Goal: Information Seeking & Learning: Learn about a topic

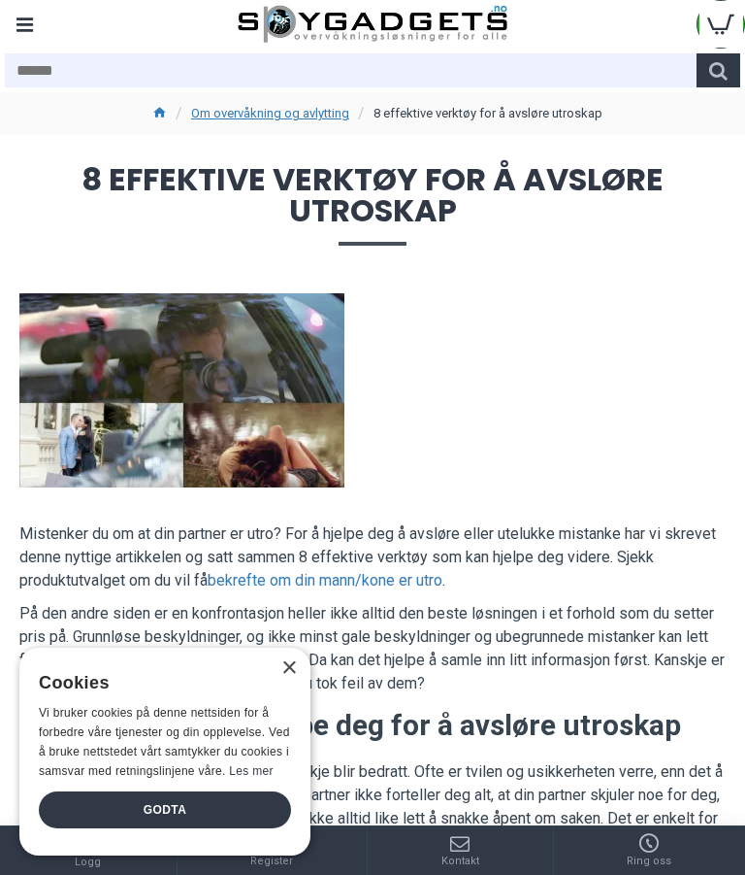
click at [288, 676] on div "×" at bounding box center [288, 668] width 15 height 15
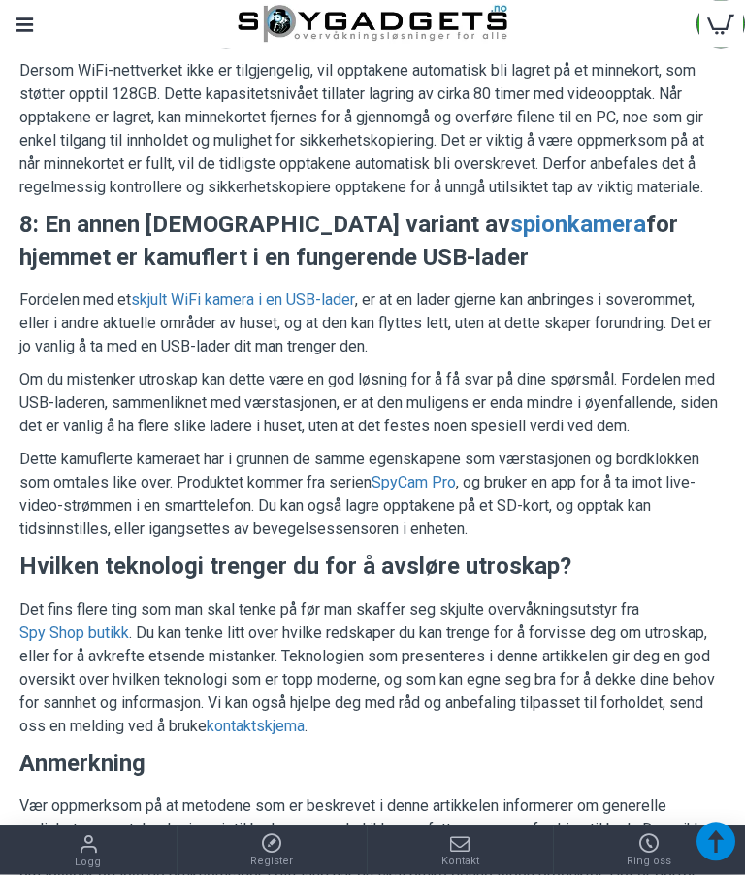
scroll to position [4641, 0]
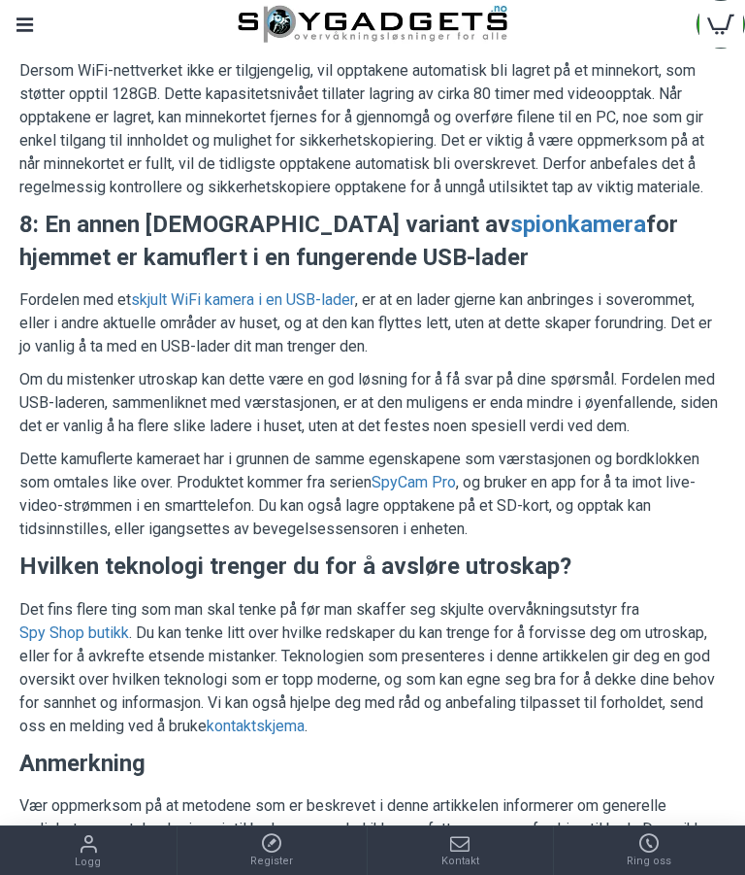
click at [78, 627] on link "Spy Shop butikk" at bounding box center [74, 632] width 110 height 23
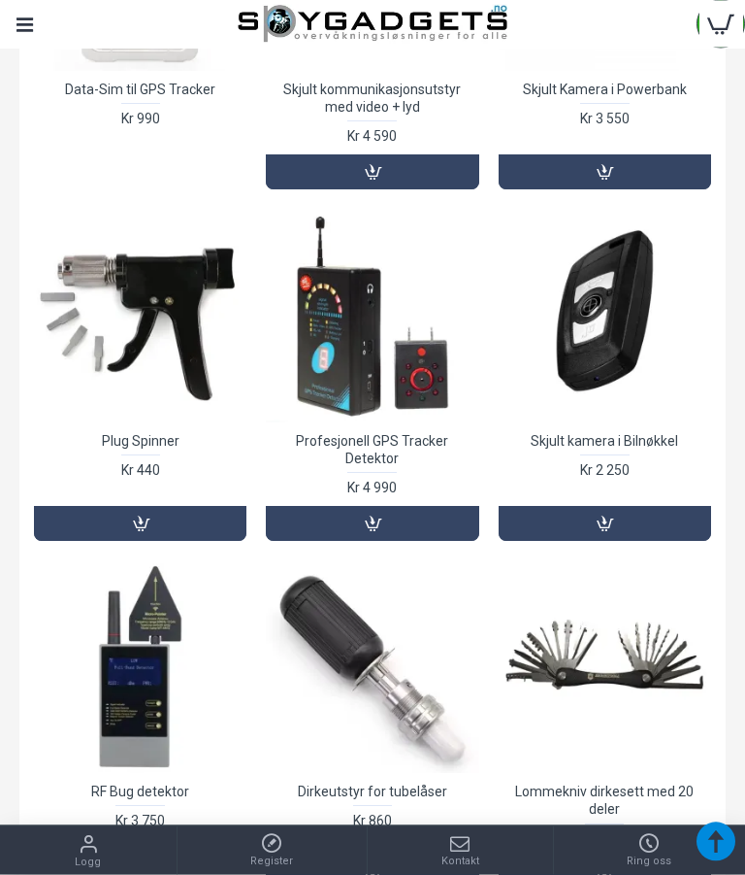
scroll to position [808, 0]
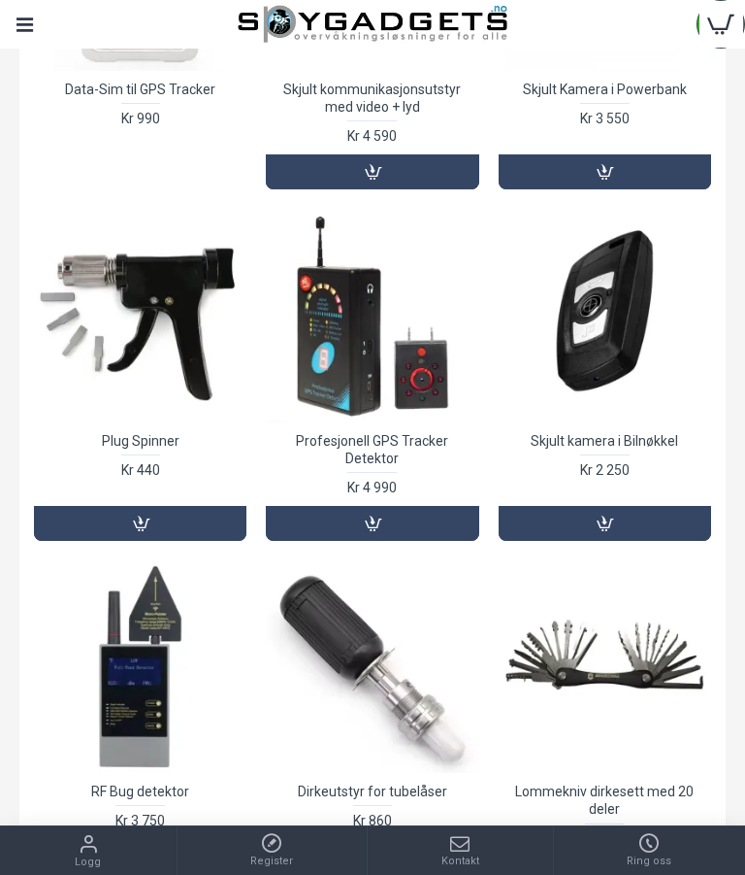
click at [614, 332] on div at bounding box center [605, 315] width 213 height 213
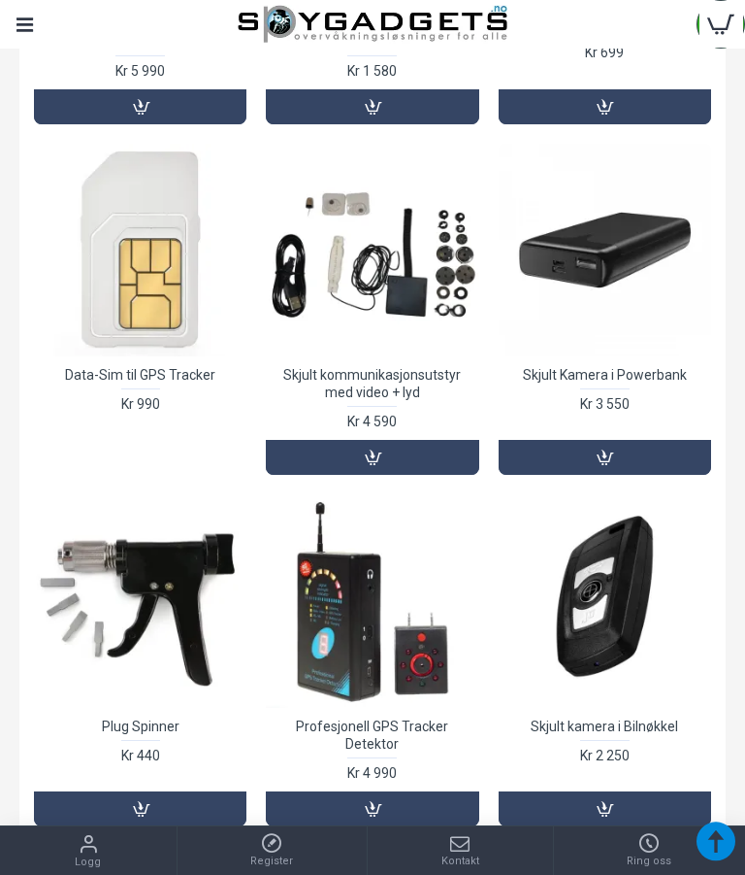
scroll to position [521, 0]
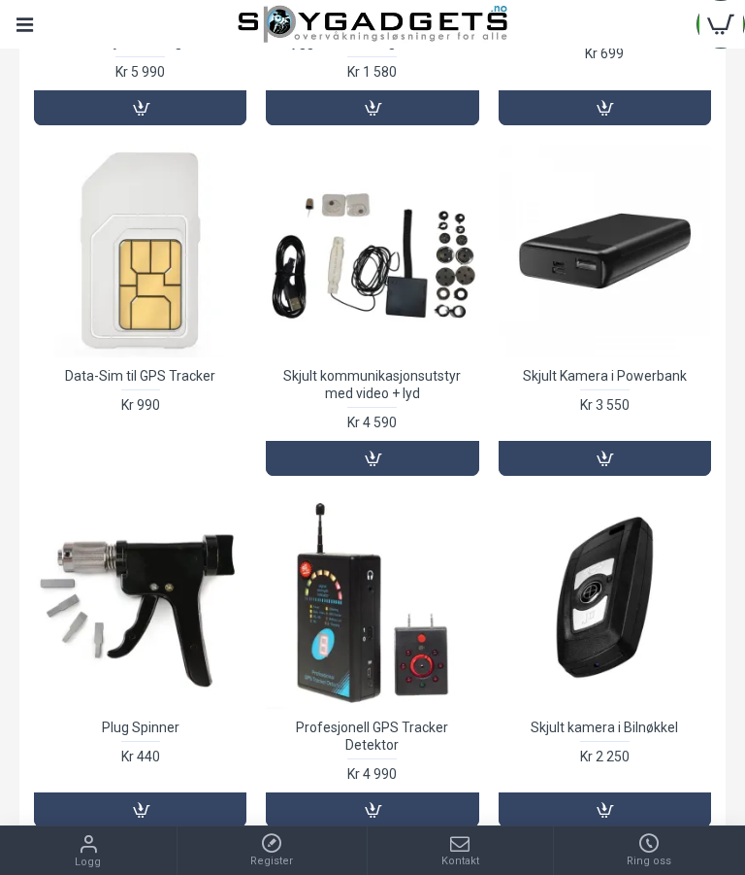
click at [609, 379] on link "Skjult Kamera i Powerbank" at bounding box center [605, 375] width 164 height 17
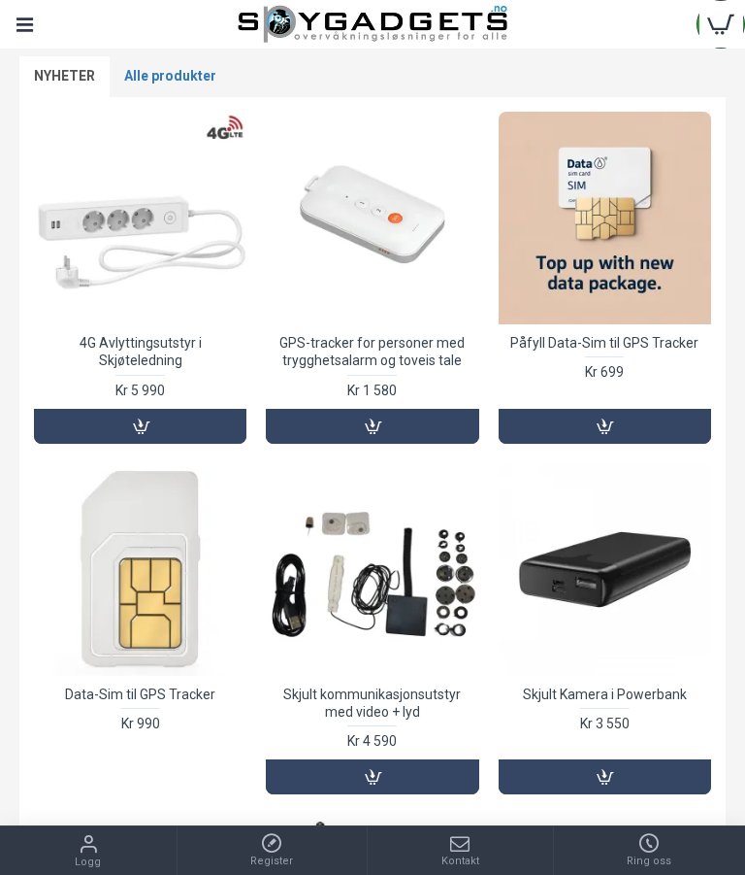
scroll to position [213, 0]
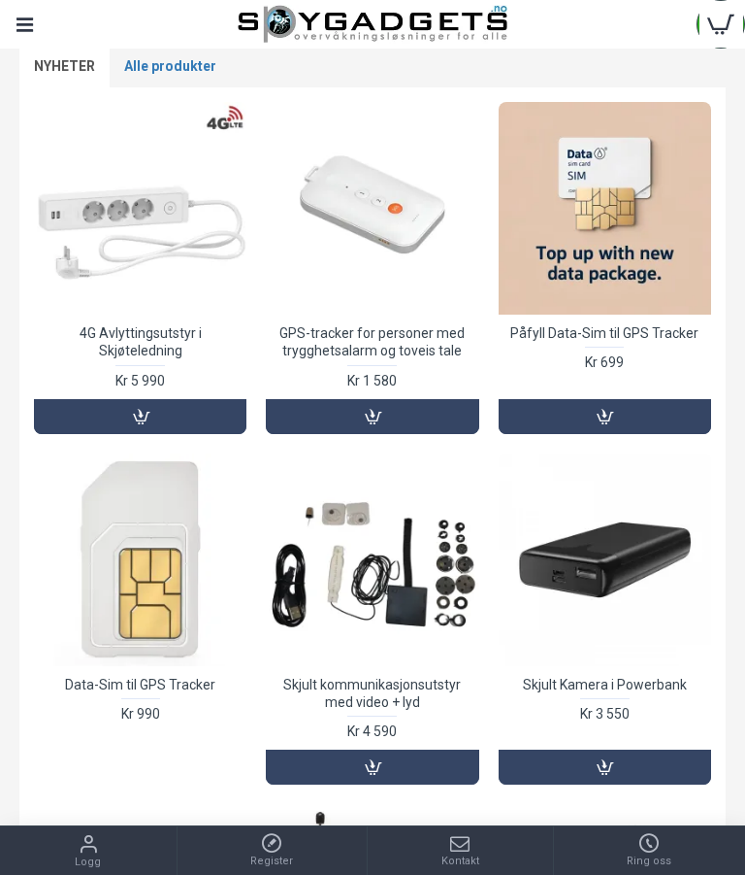
click at [167, 571] on div at bounding box center [140, 559] width 213 height 213
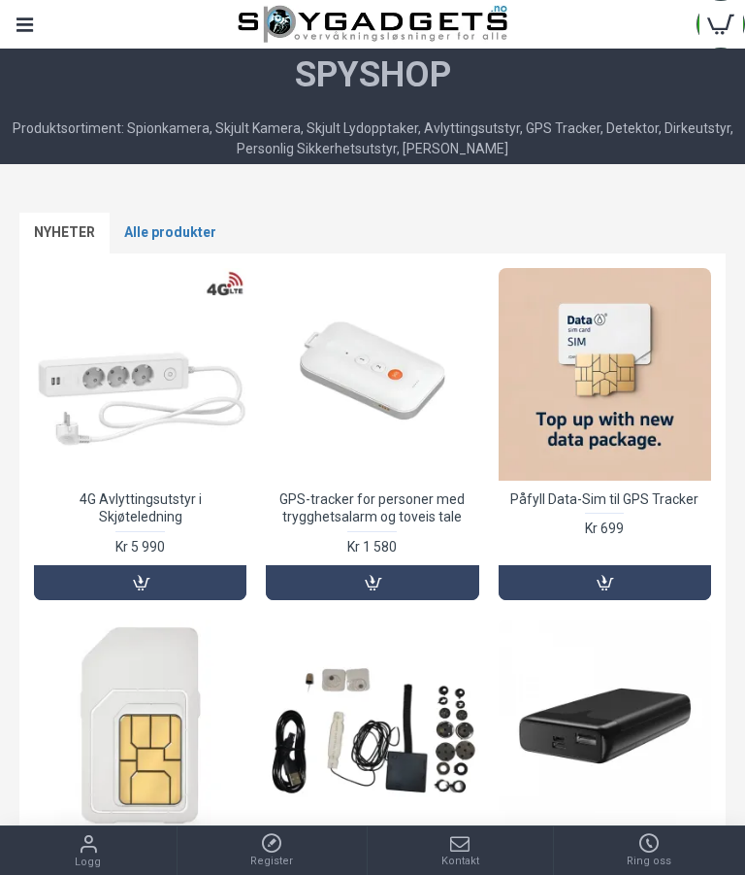
scroll to position [0, 0]
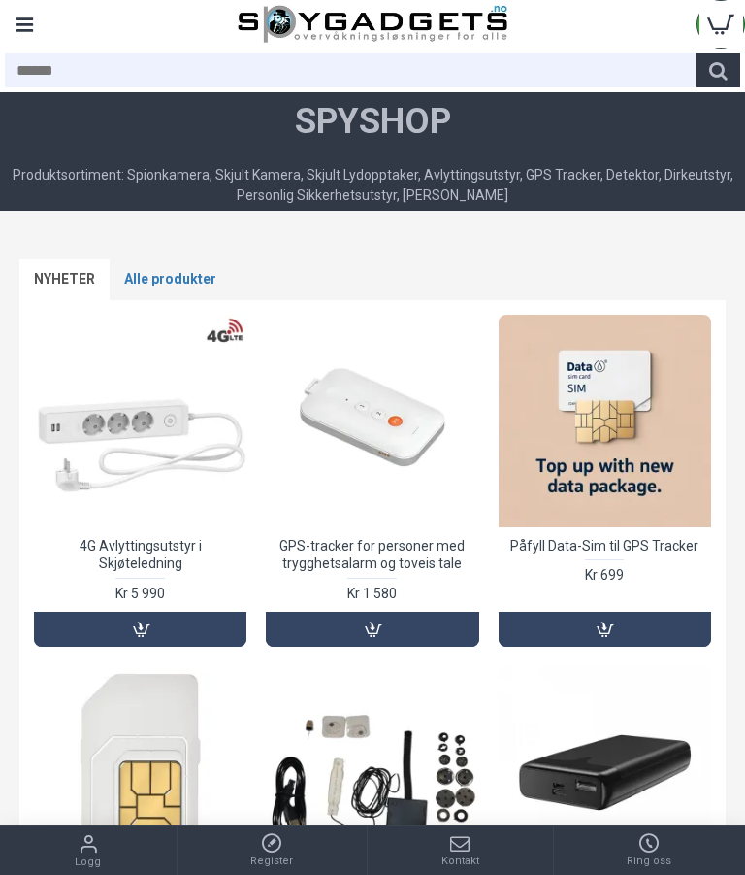
click at [141, 475] on div at bounding box center [140, 420] width 213 height 213
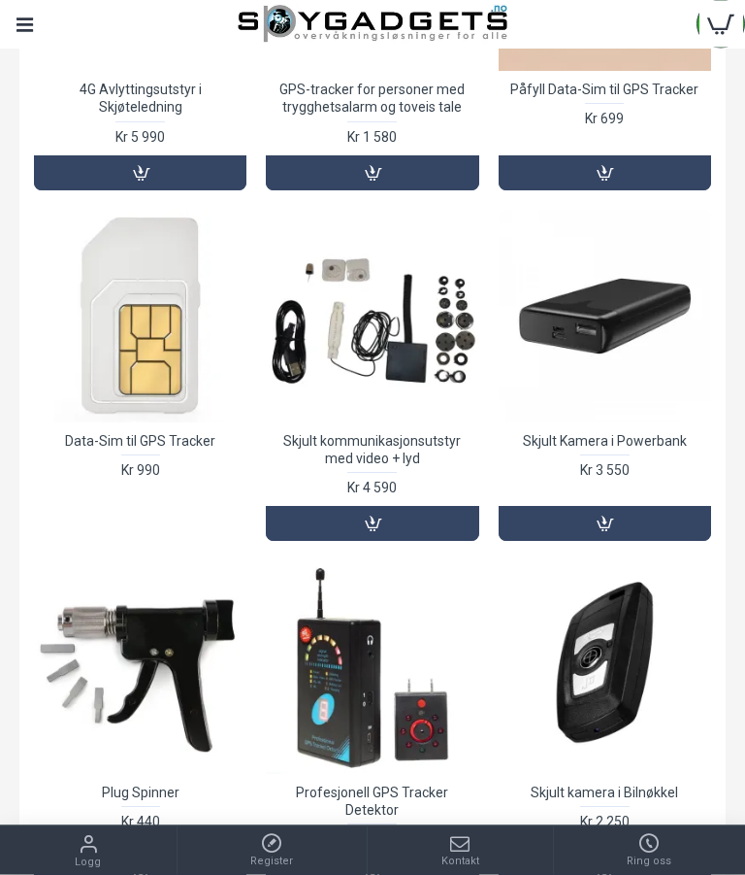
scroll to position [457, 0]
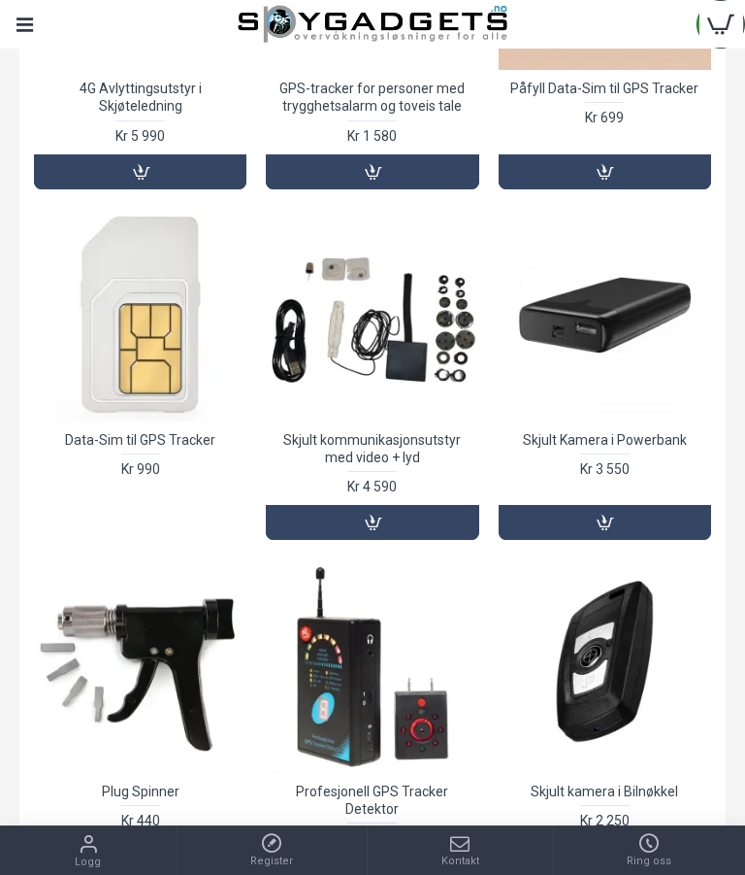
click at [347, 395] on div at bounding box center [372, 315] width 213 height 213
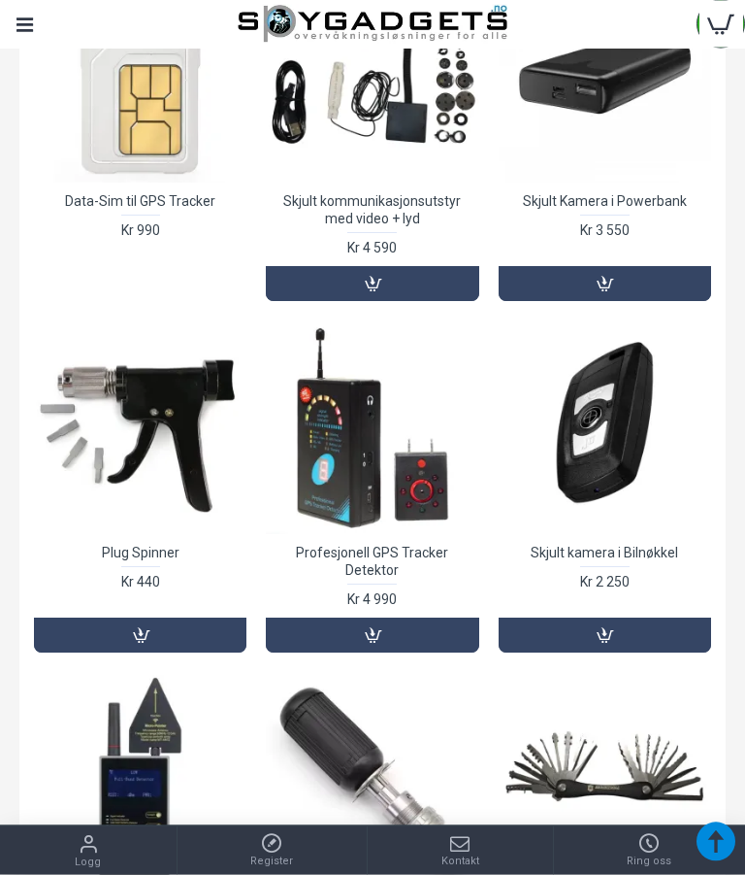
scroll to position [696, 0]
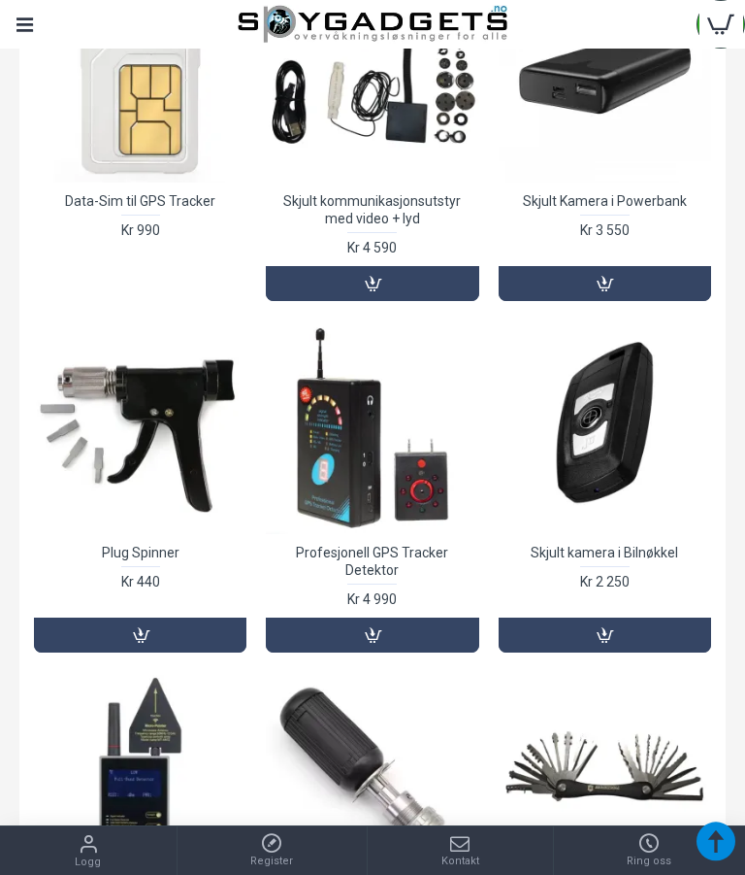
click at [141, 465] on div at bounding box center [140, 426] width 213 height 213
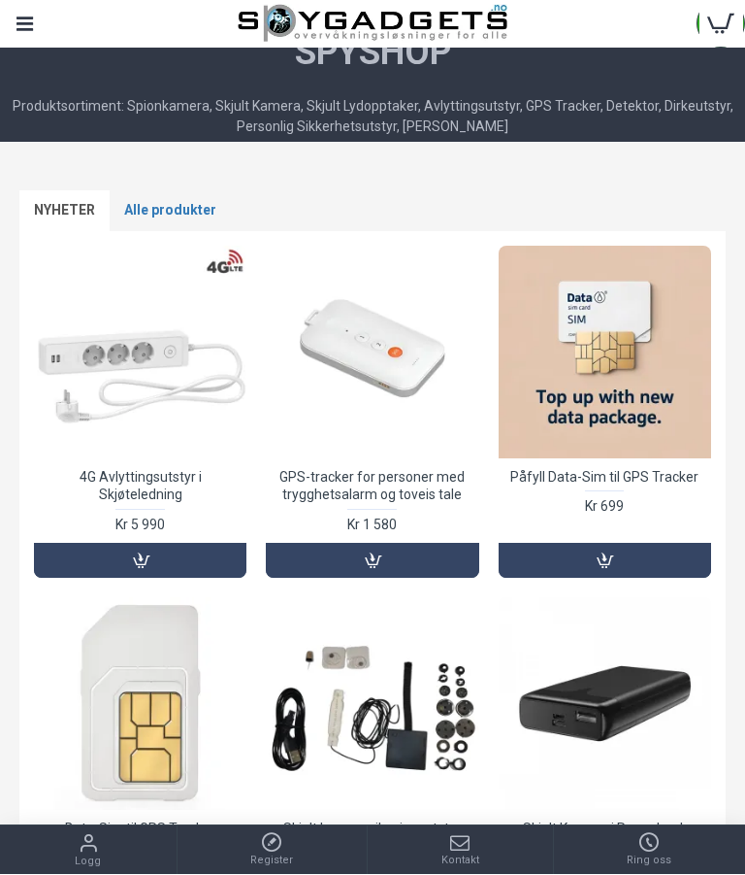
scroll to position [69, 0]
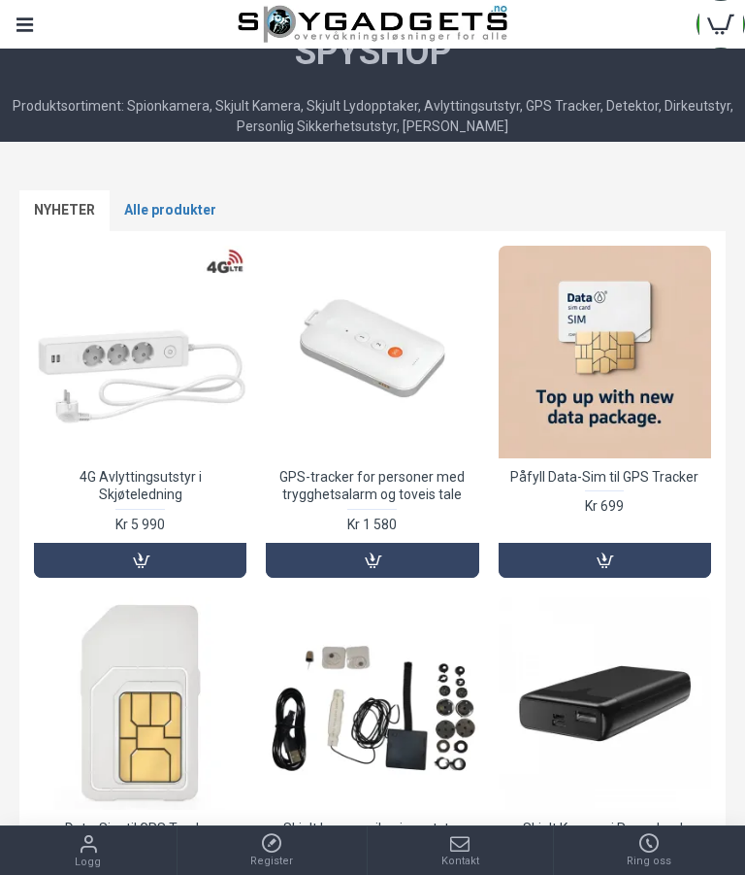
click at [159, 208] on link "Alle produkter" at bounding box center [170, 210] width 121 height 41
click at [169, 212] on link "Alle produkter" at bounding box center [170, 210] width 121 height 41
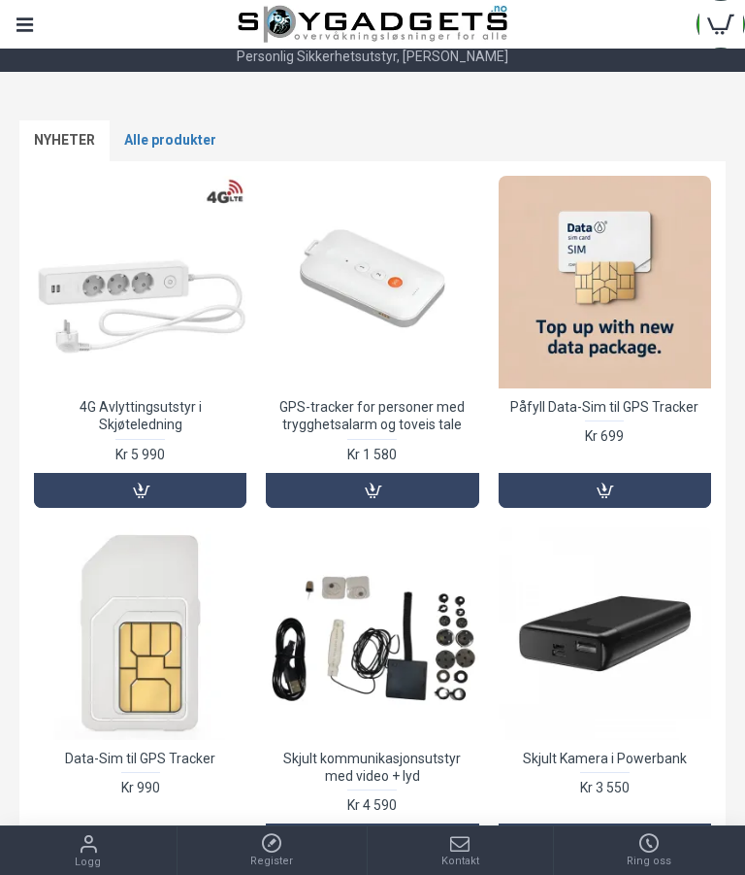
scroll to position [138, 0]
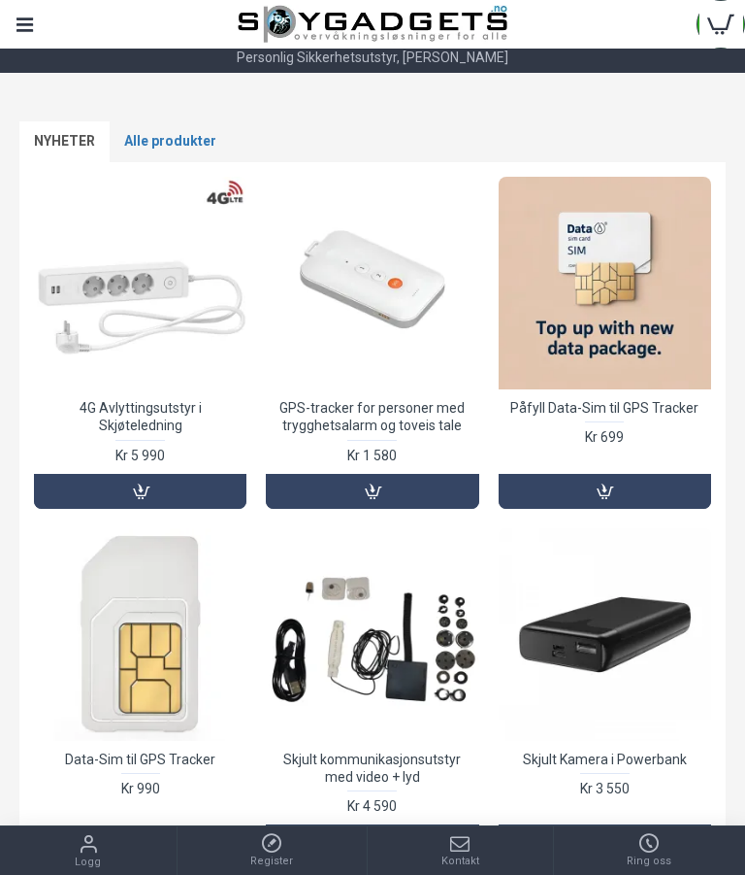
click at [24, 14] on div "Menu" at bounding box center [24, 24] width 49 height 49
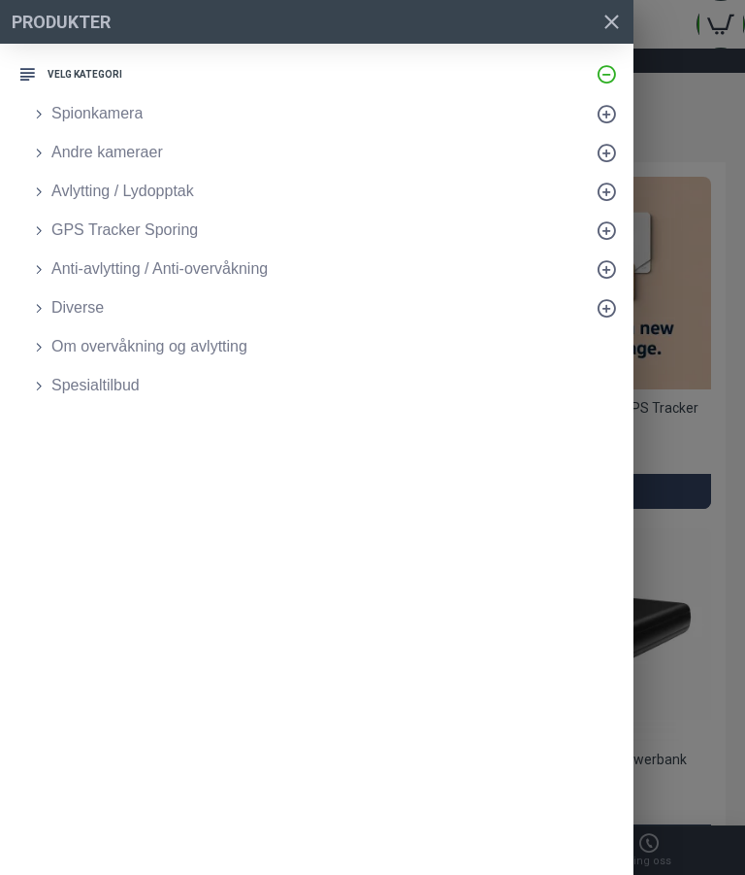
click at [76, 152] on span "Andre kameraer" at bounding box center [107, 152] width 112 height 23
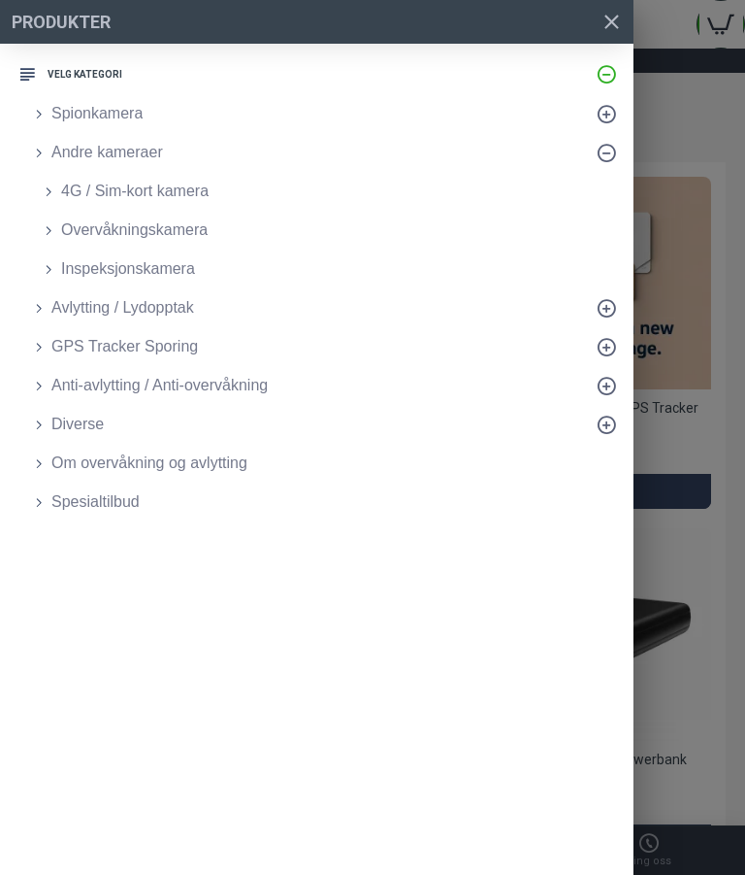
click at [108, 334] on link "GPS Tracker Sporing" at bounding box center [326, 346] width 614 height 39
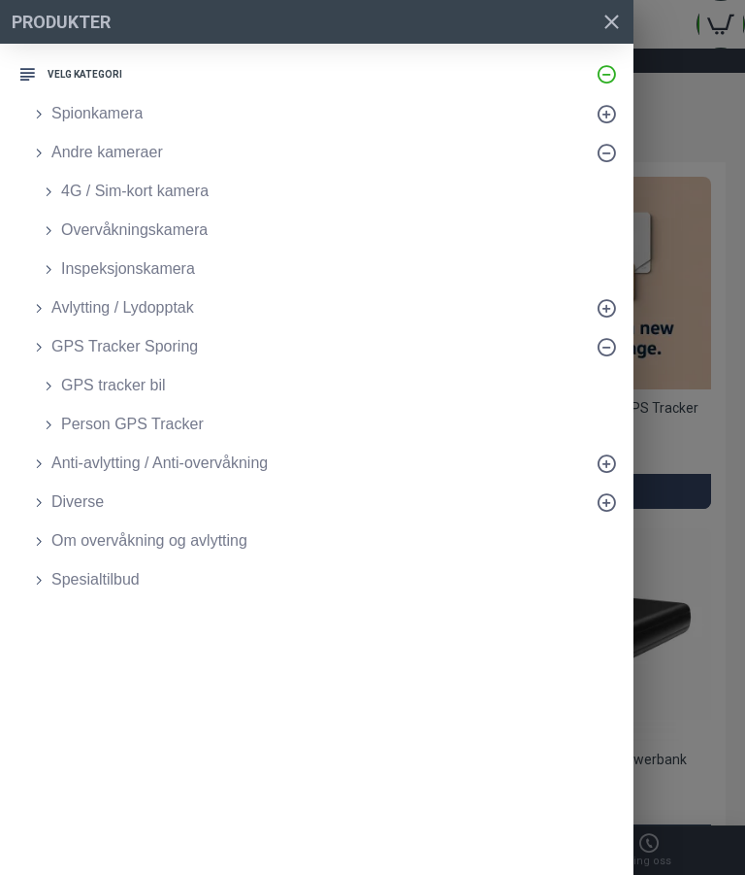
click at [90, 474] on span "Anti-avlytting / Anti-overvåkning" at bounding box center [159, 462] width 216 height 23
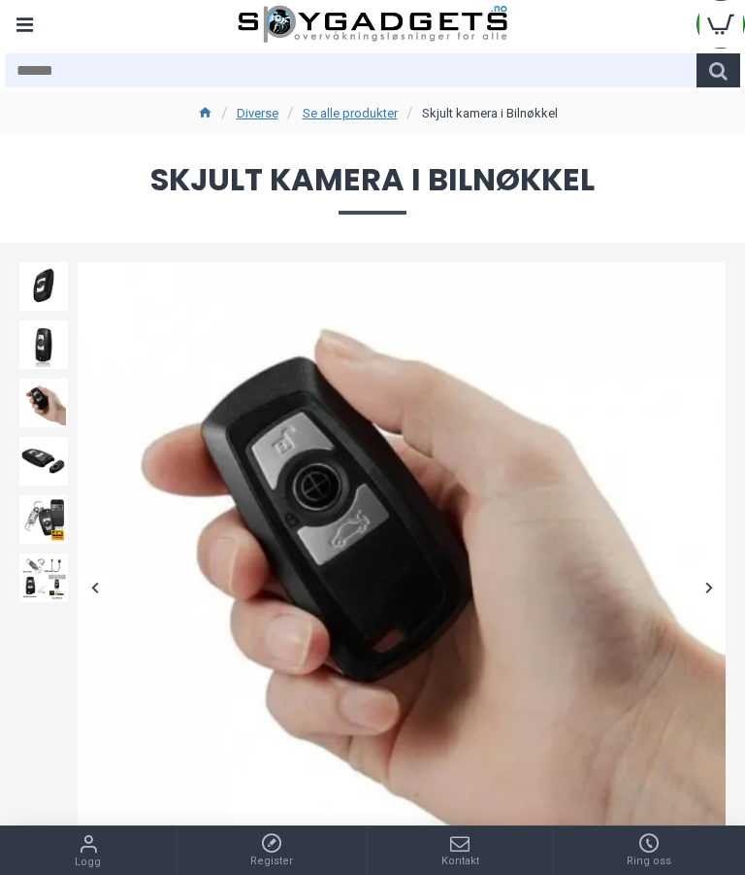
click at [707, 591] on div at bounding box center [709, 587] width 34 height 34
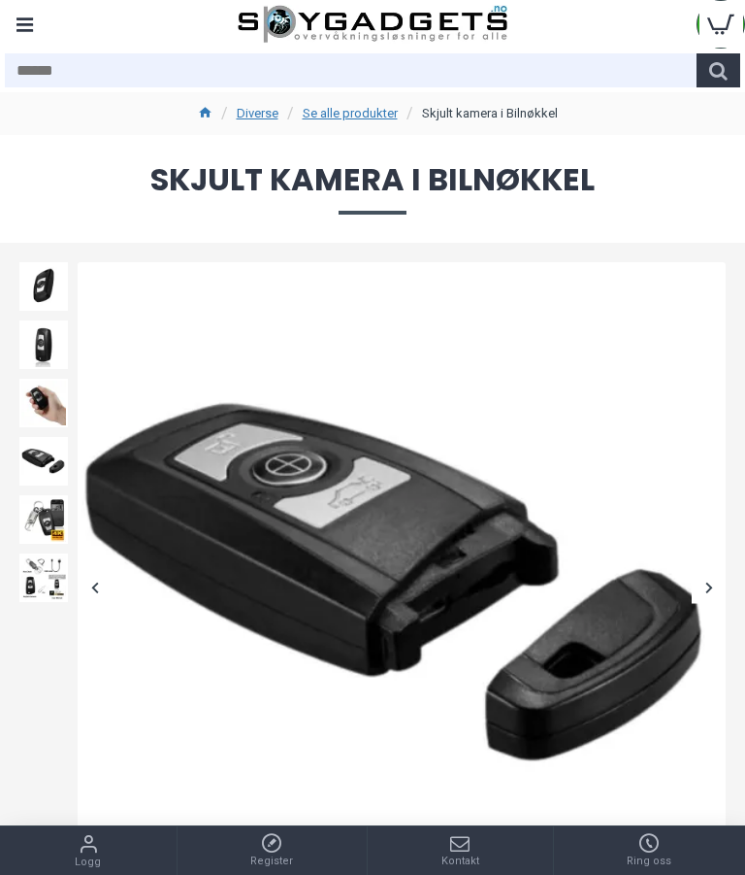
click at [705, 592] on div at bounding box center [709, 587] width 34 height 34
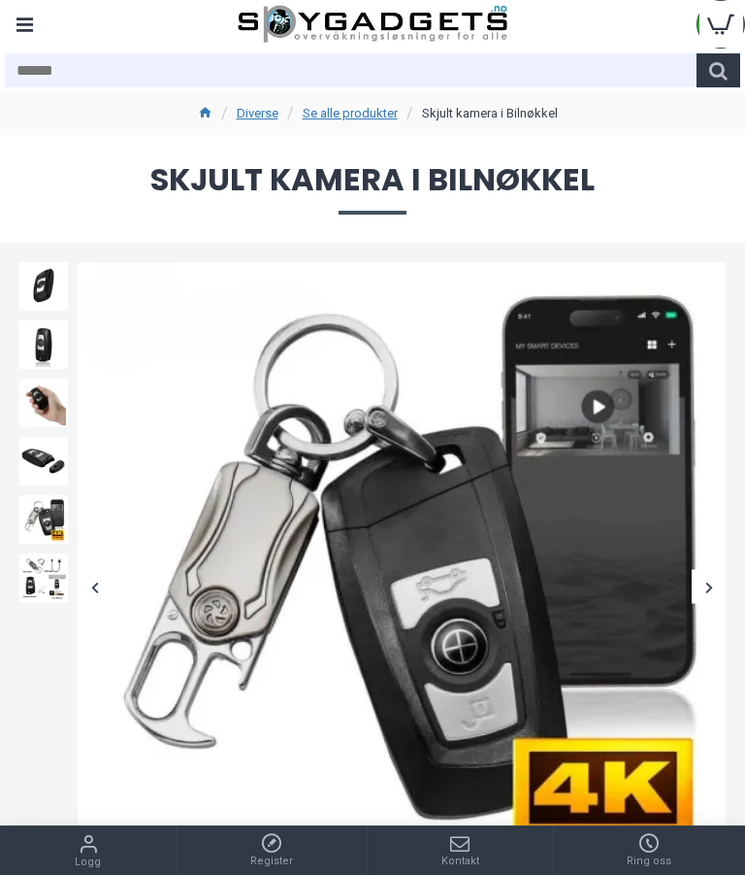
click at [704, 593] on div at bounding box center [709, 587] width 34 height 34
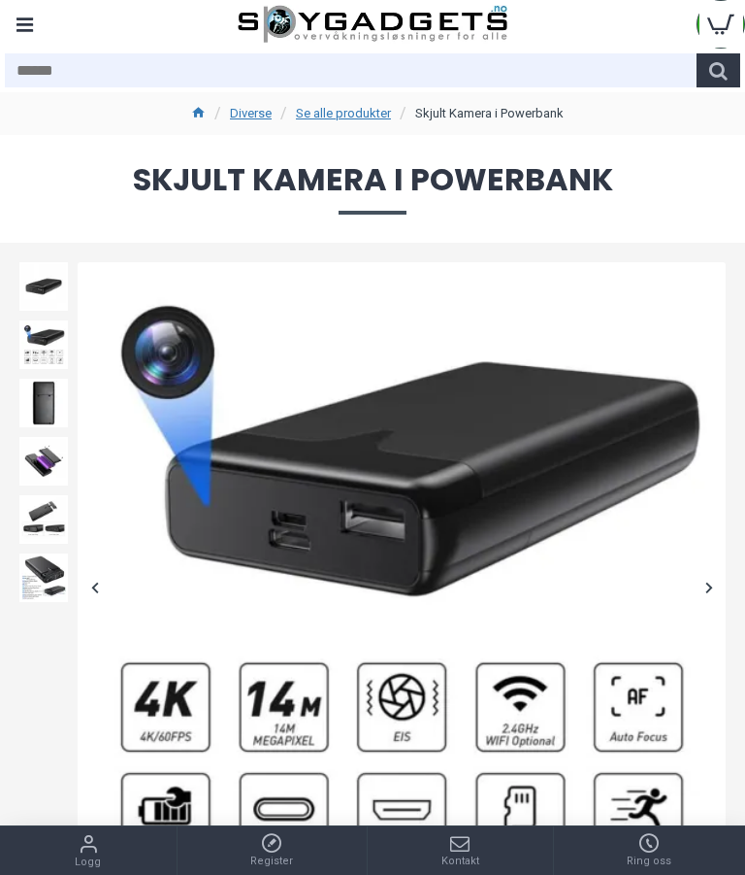
click at [708, 589] on div at bounding box center [709, 587] width 34 height 34
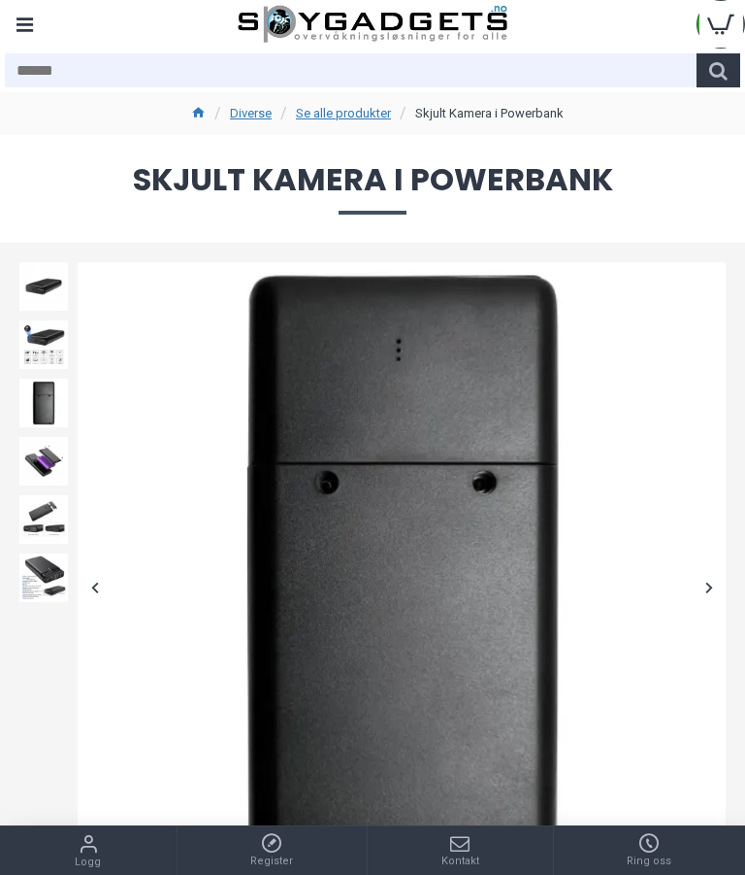
click at [705, 590] on div at bounding box center [709, 587] width 34 height 34
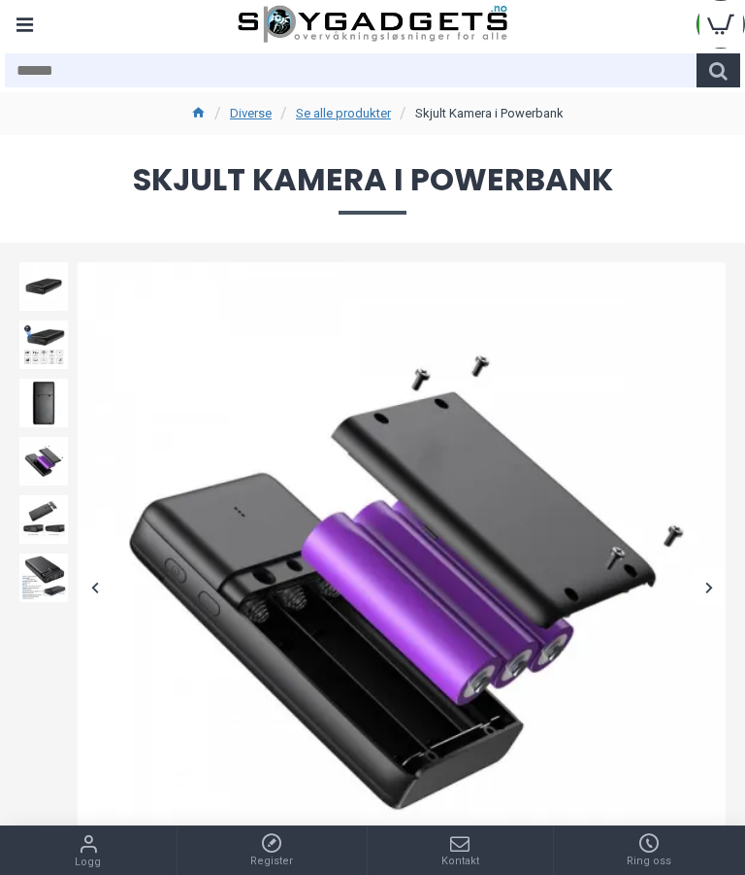
click at [698, 593] on div at bounding box center [709, 587] width 34 height 34
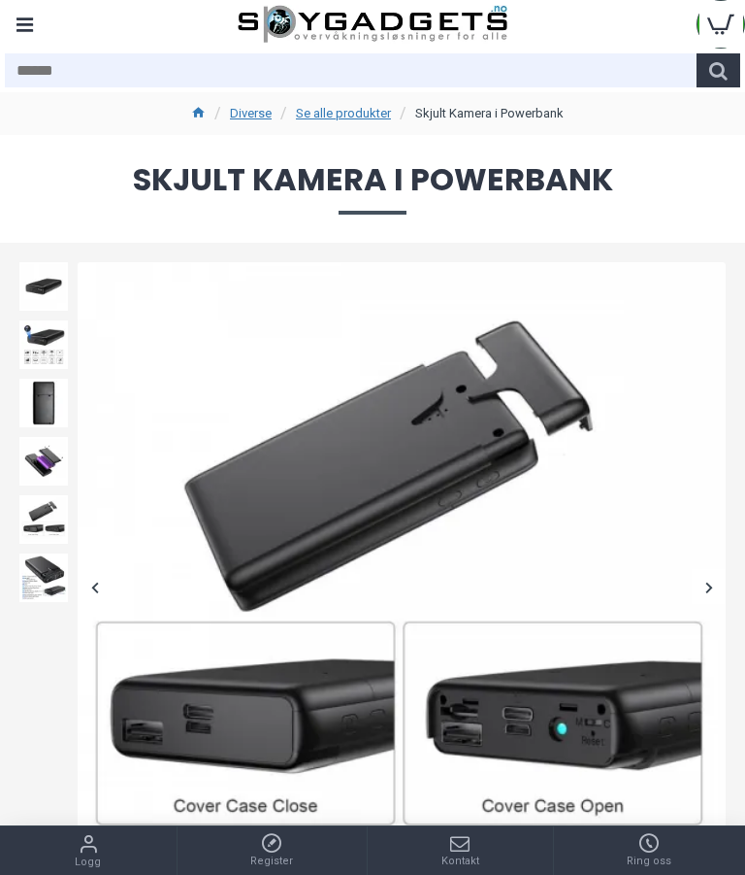
click at [711, 592] on div at bounding box center [709, 587] width 34 height 34
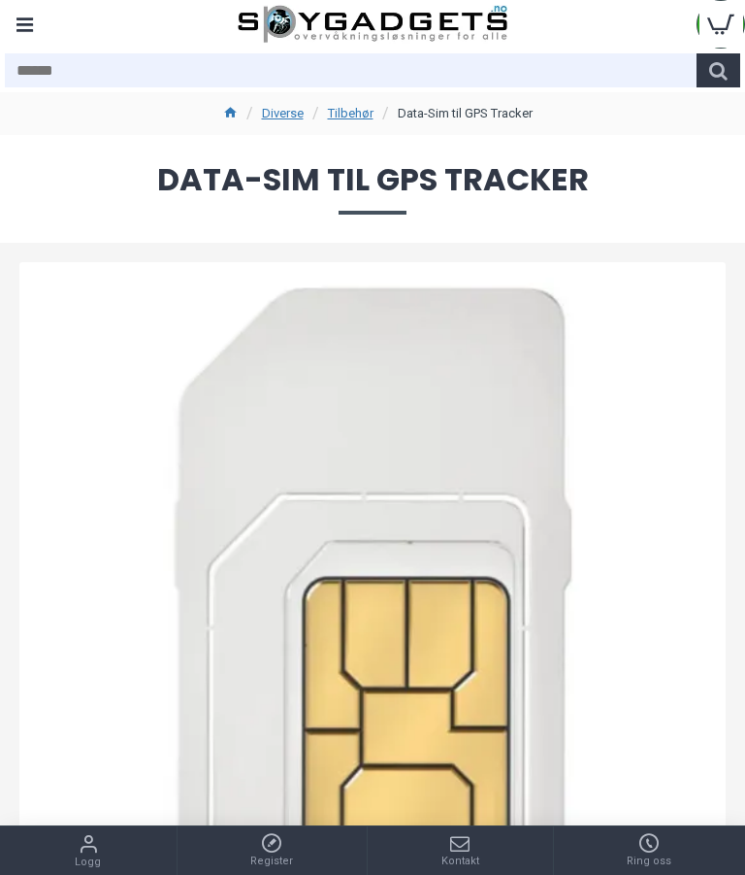
scroll to position [15, 0]
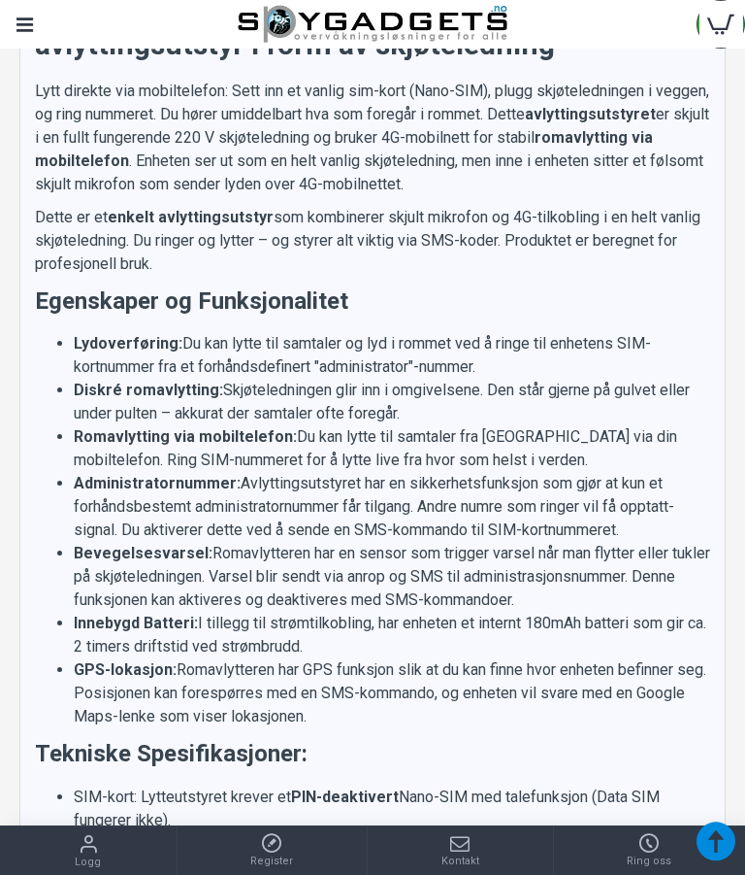
scroll to position [1565, 0]
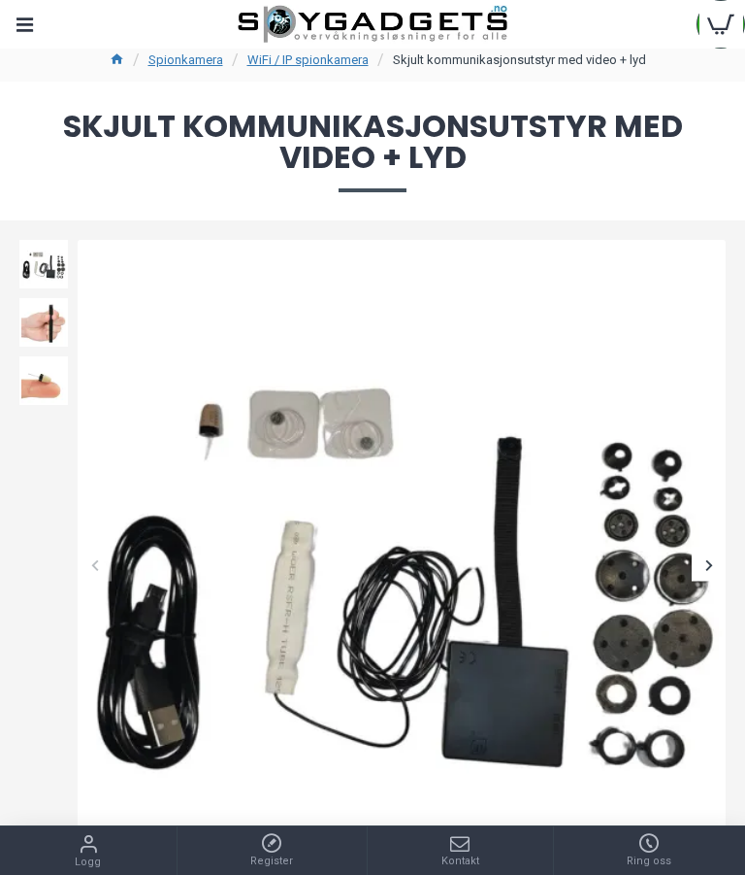
scroll to position [35, 0]
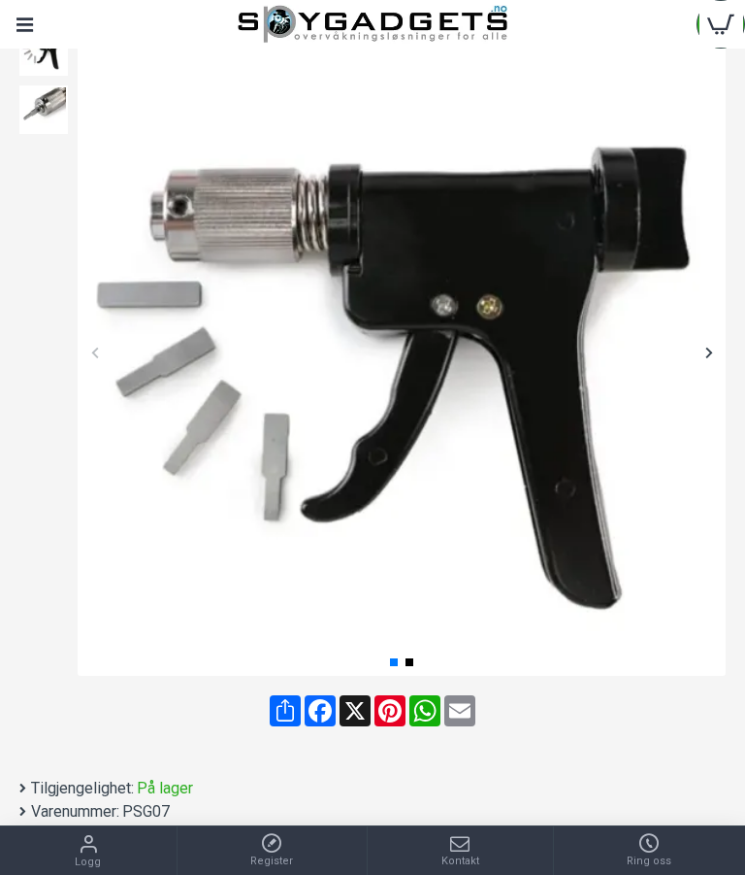
scroll to position [255, 0]
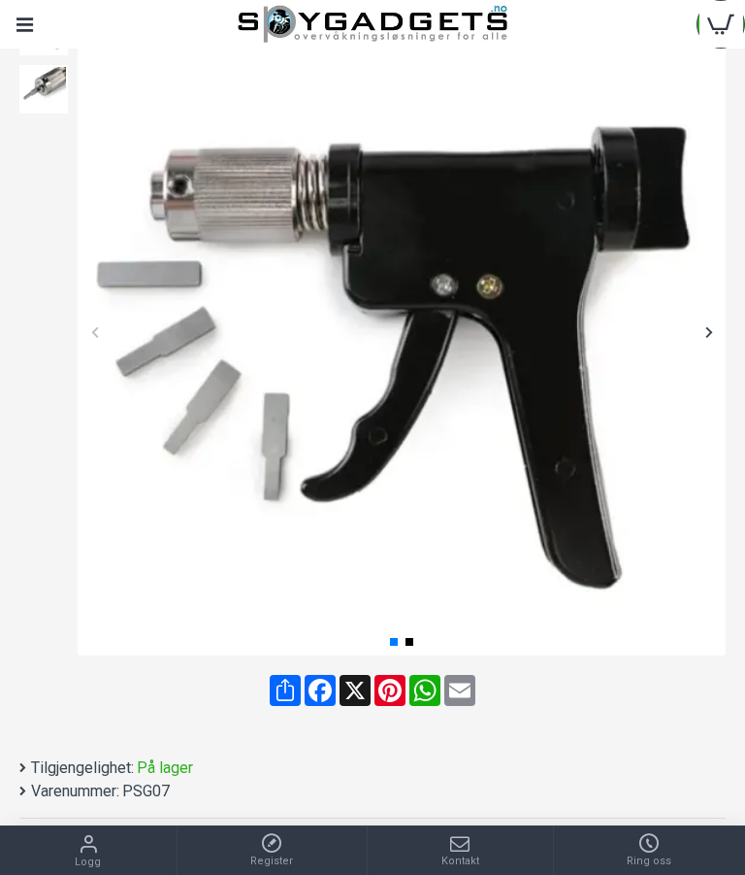
click at [702, 326] on div at bounding box center [709, 331] width 34 height 34
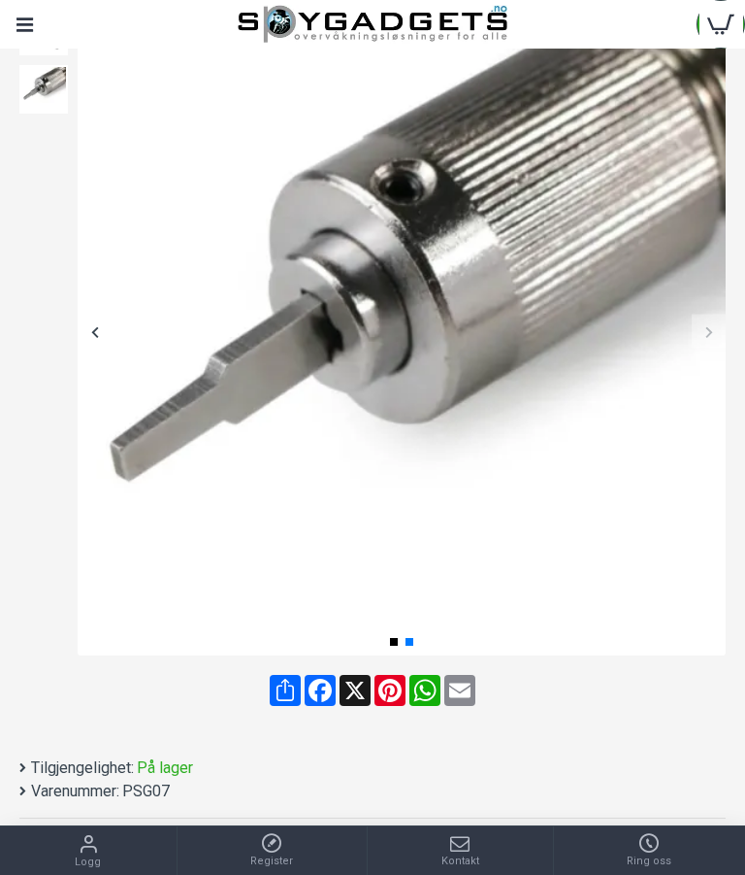
click at [701, 323] on div at bounding box center [709, 331] width 34 height 34
click at [701, 324] on div at bounding box center [709, 331] width 34 height 34
click at [701, 327] on div at bounding box center [709, 331] width 34 height 34
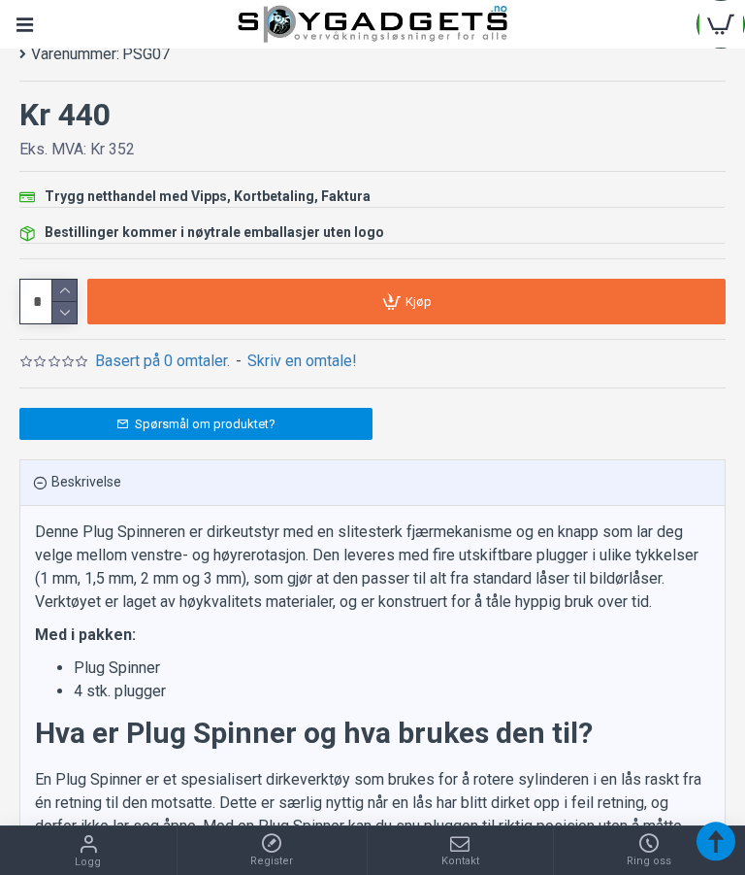
scroll to position [991, 0]
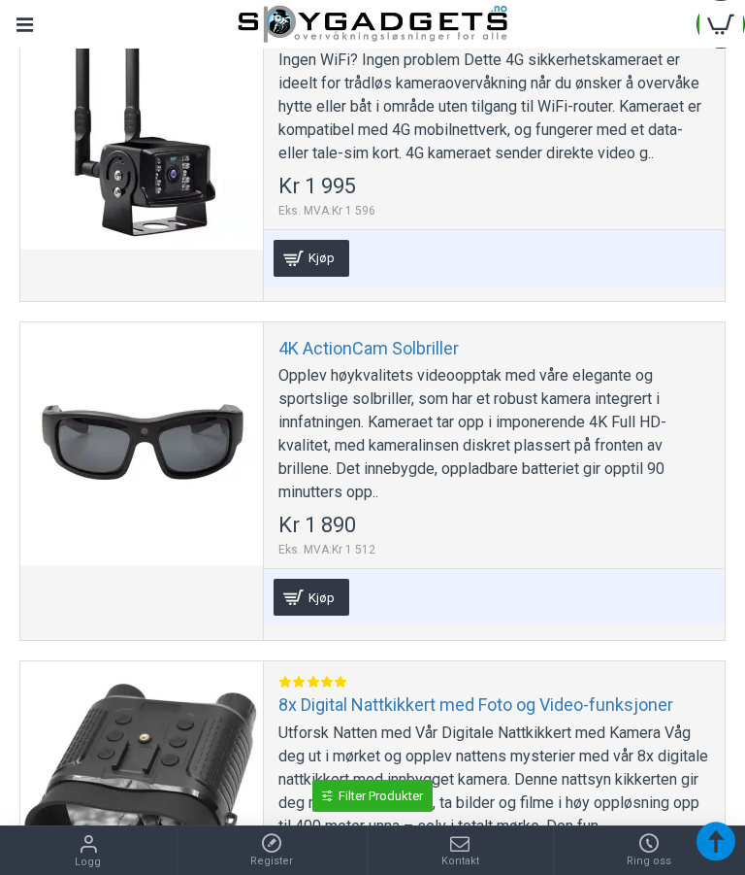
scroll to position [3051, 0]
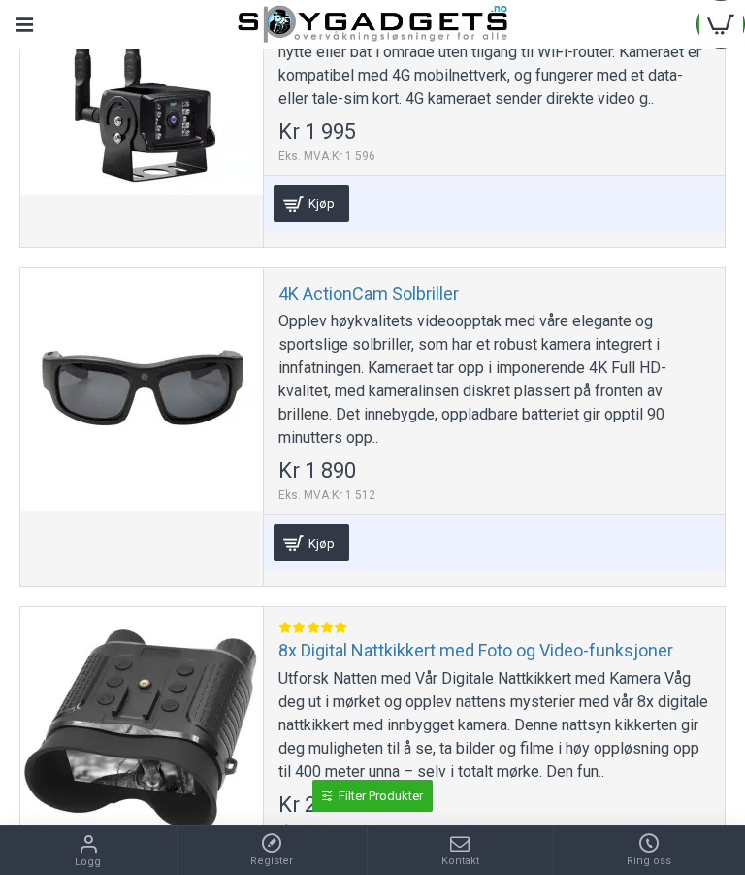
click at [168, 390] on div at bounding box center [141, 389] width 243 height 243
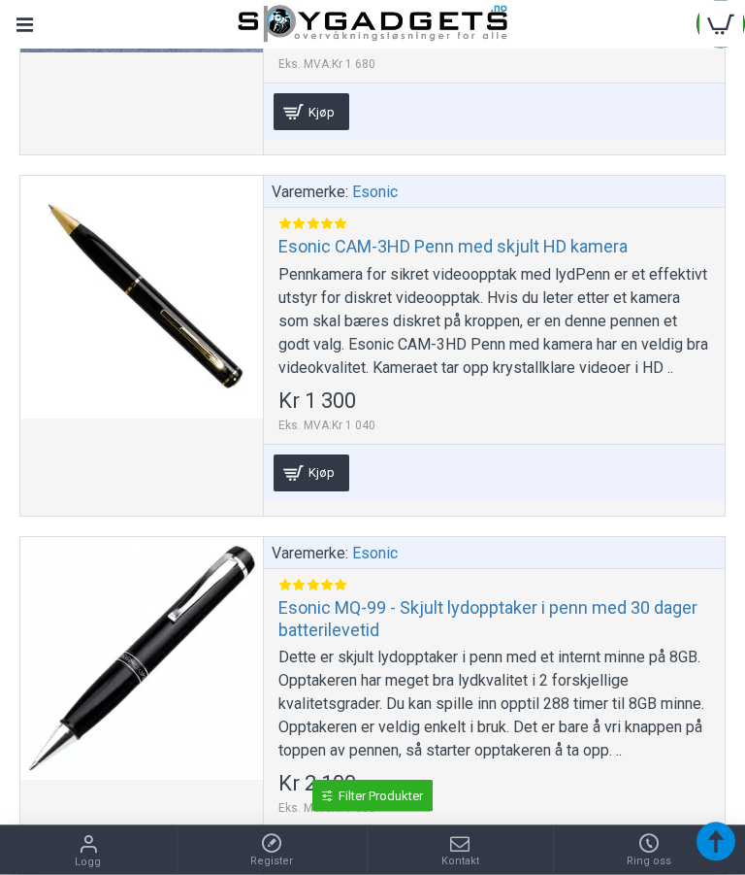
scroll to position [7959, 0]
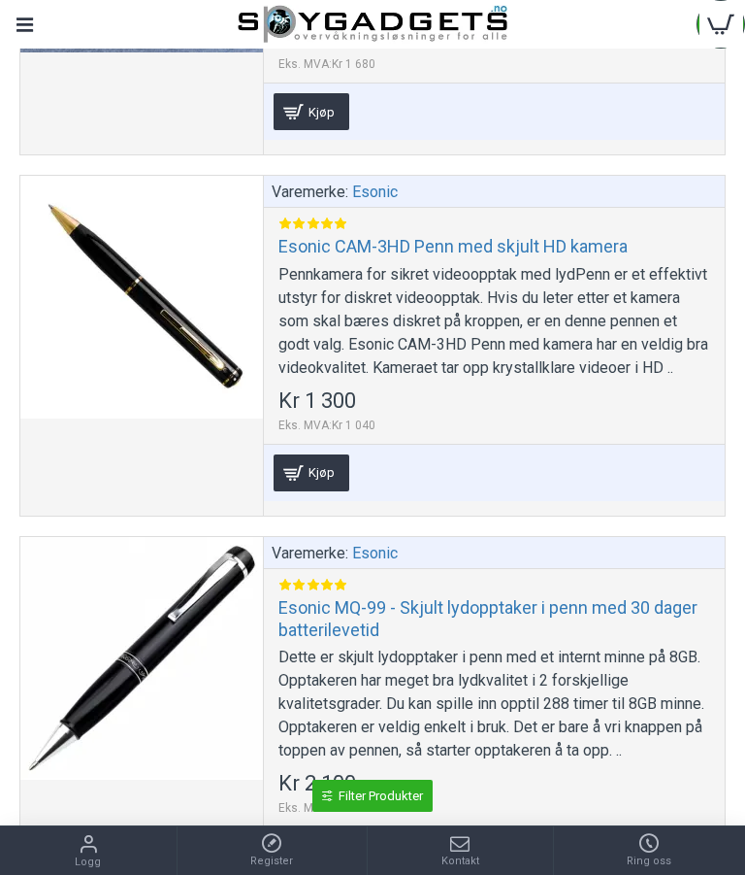
click at [205, 385] on div at bounding box center [141, 297] width 243 height 243
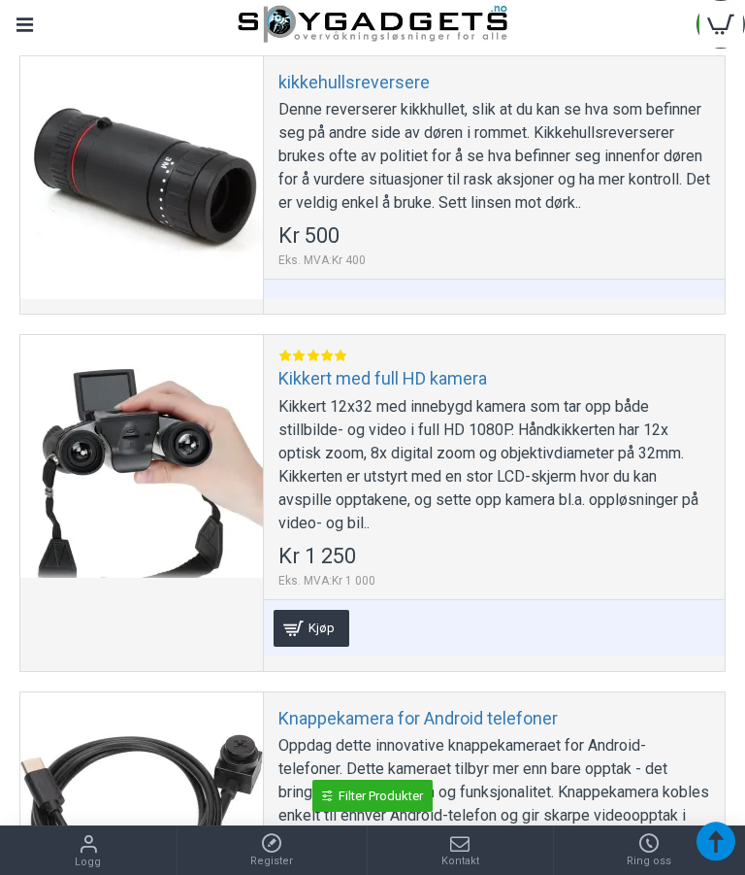
scroll to position [14706, 0]
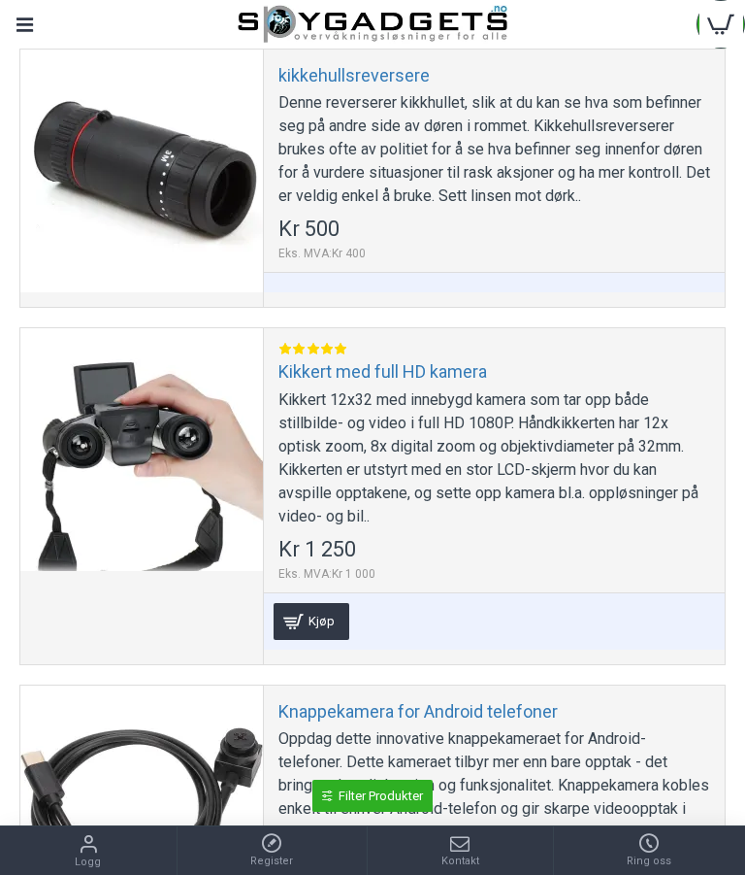
click at [329, 208] on div "Denne reverserer kikkhullet, slik at du kan se hva som befinner seg på andre si…" at bounding box center [495, 149] width 432 height 116
click at [345, 86] on link "kikkehullsreversere" at bounding box center [354, 75] width 151 height 22
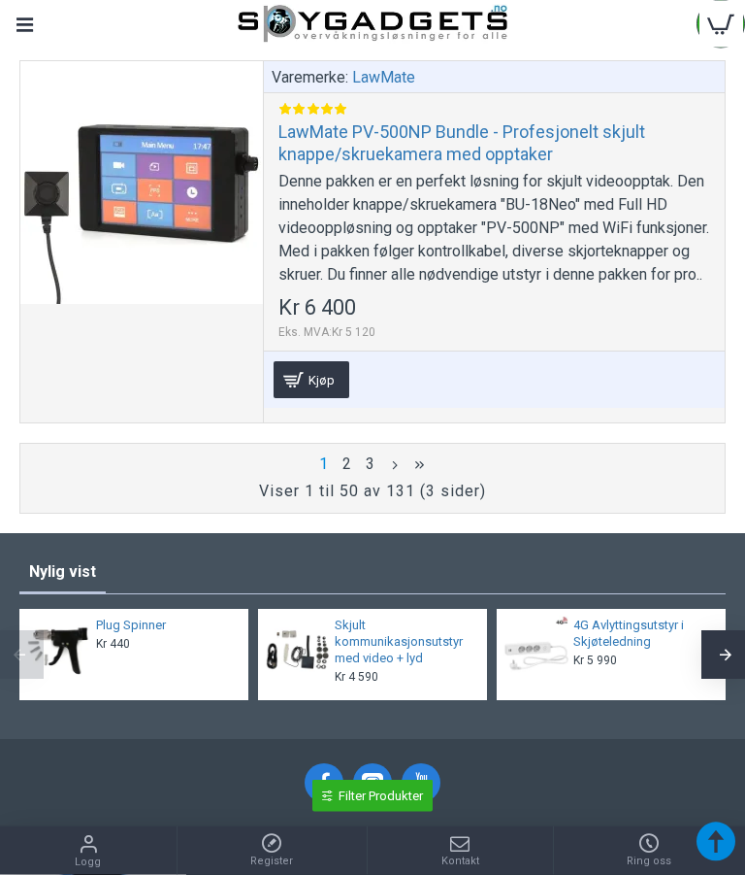
scroll to position [16991, 0]
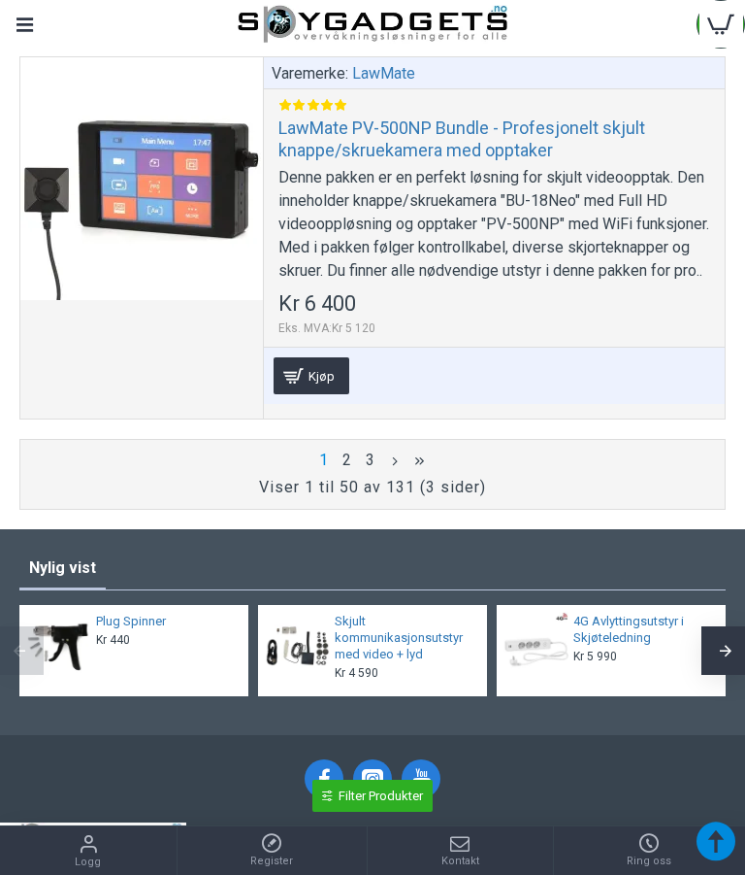
click at [352, 471] on link "2" at bounding box center [348, 459] width 16 height 21
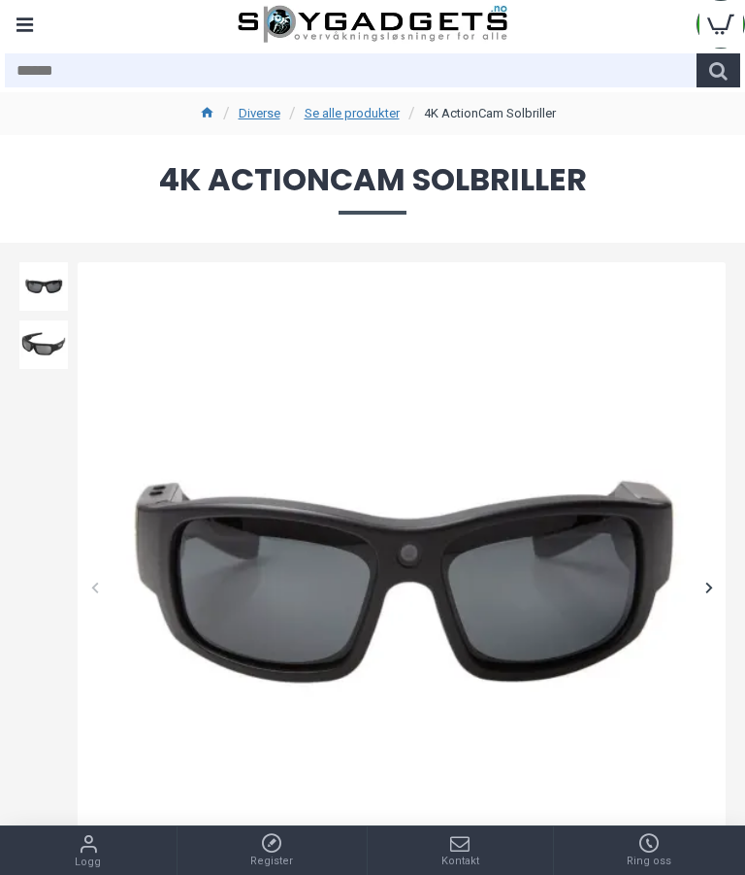
click at [725, 581] on div at bounding box center [709, 587] width 34 height 34
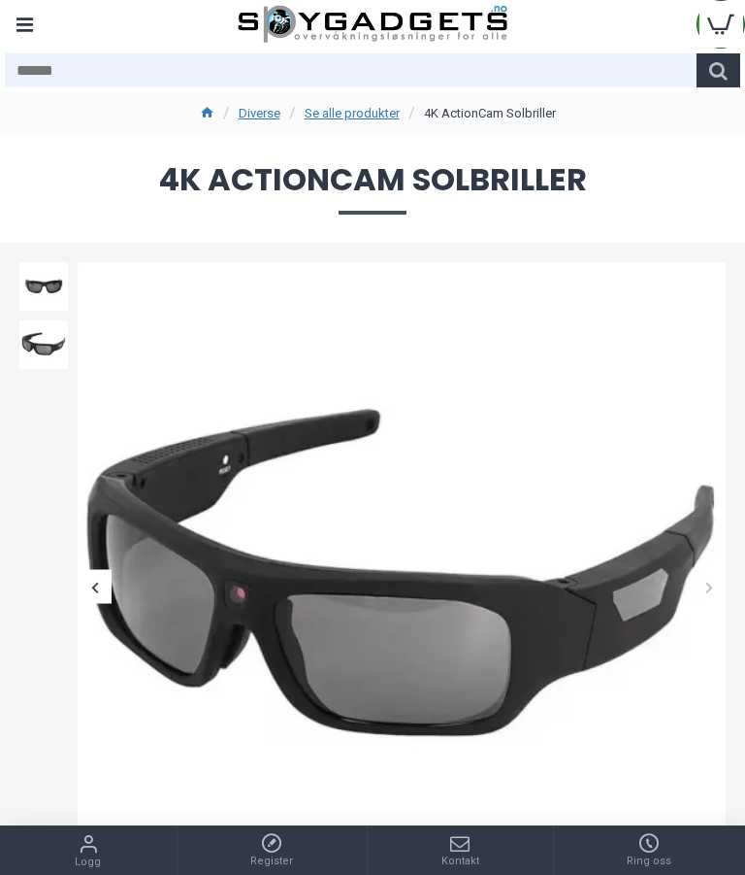
click at [725, 593] on div at bounding box center [709, 587] width 34 height 34
click at [707, 596] on div at bounding box center [709, 587] width 34 height 34
click at [96, 594] on div at bounding box center [95, 587] width 34 height 34
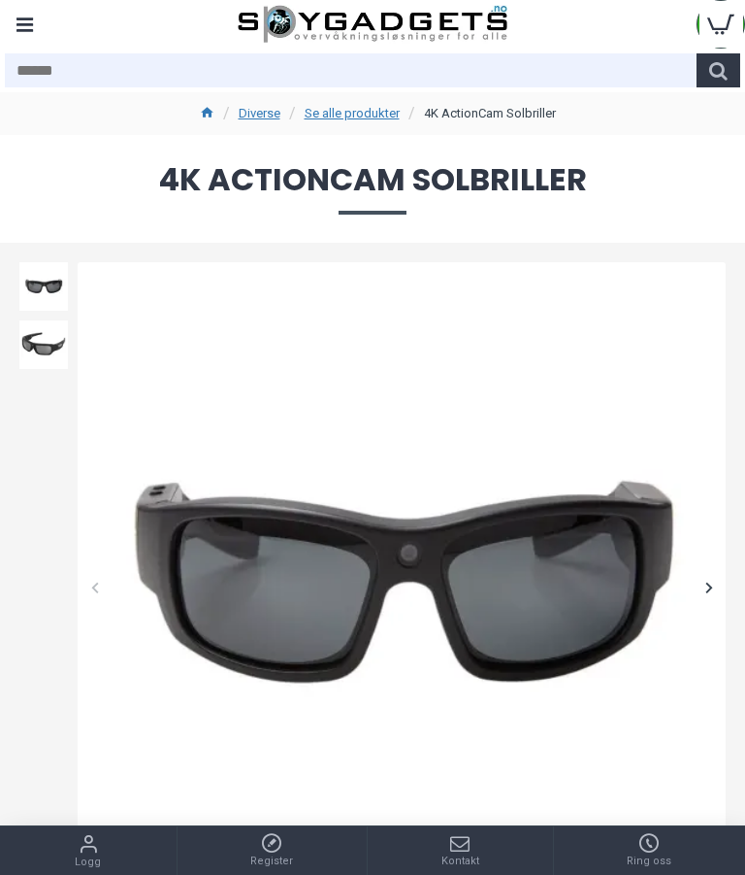
click at [90, 586] on div at bounding box center [95, 587] width 34 height 34
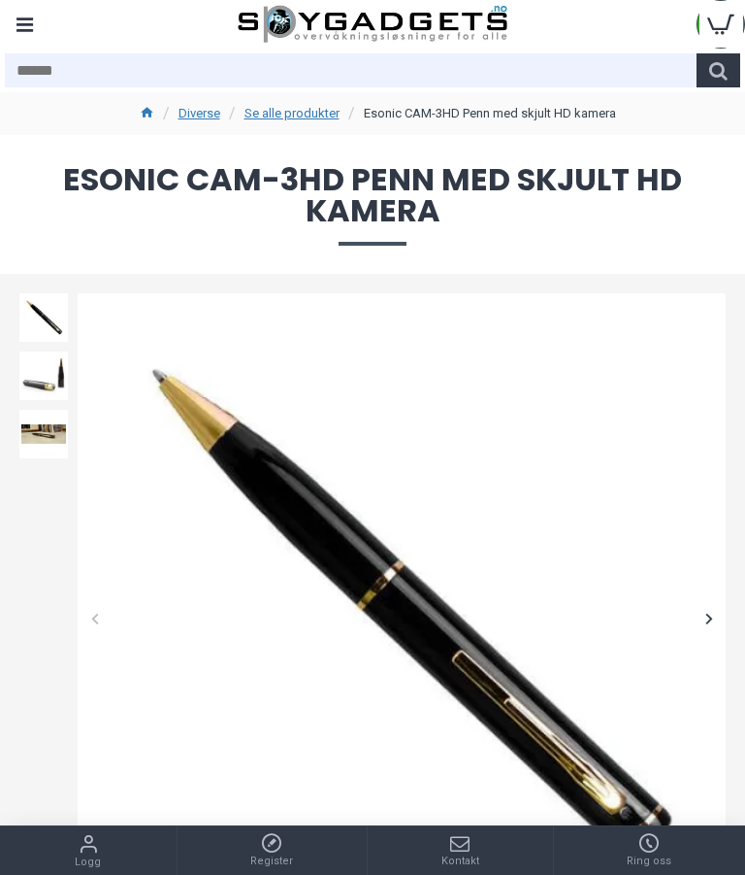
scroll to position [12, 0]
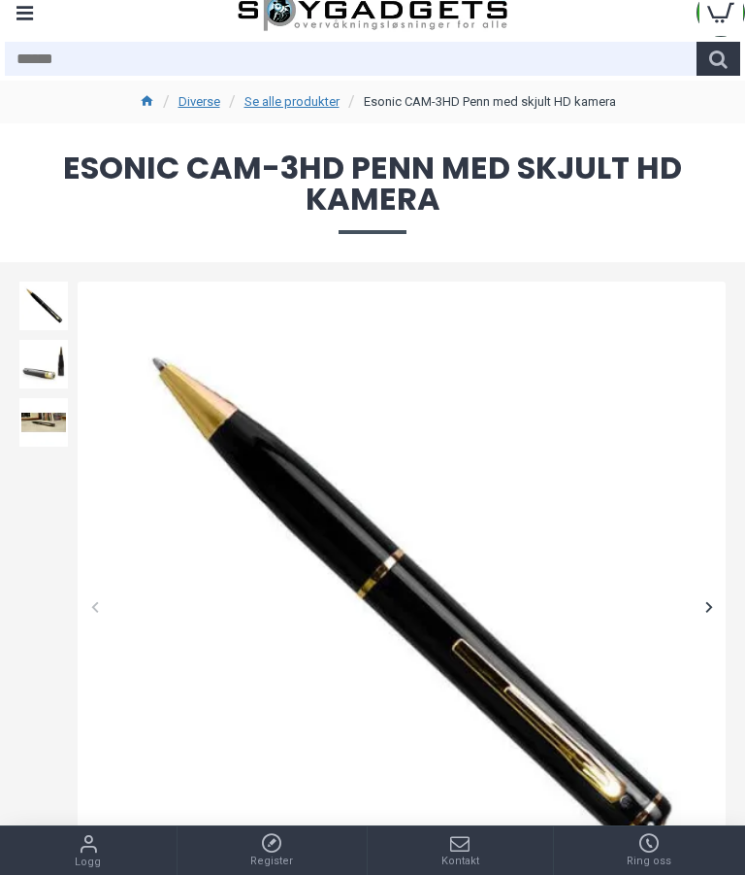
click at [708, 608] on div at bounding box center [709, 606] width 34 height 34
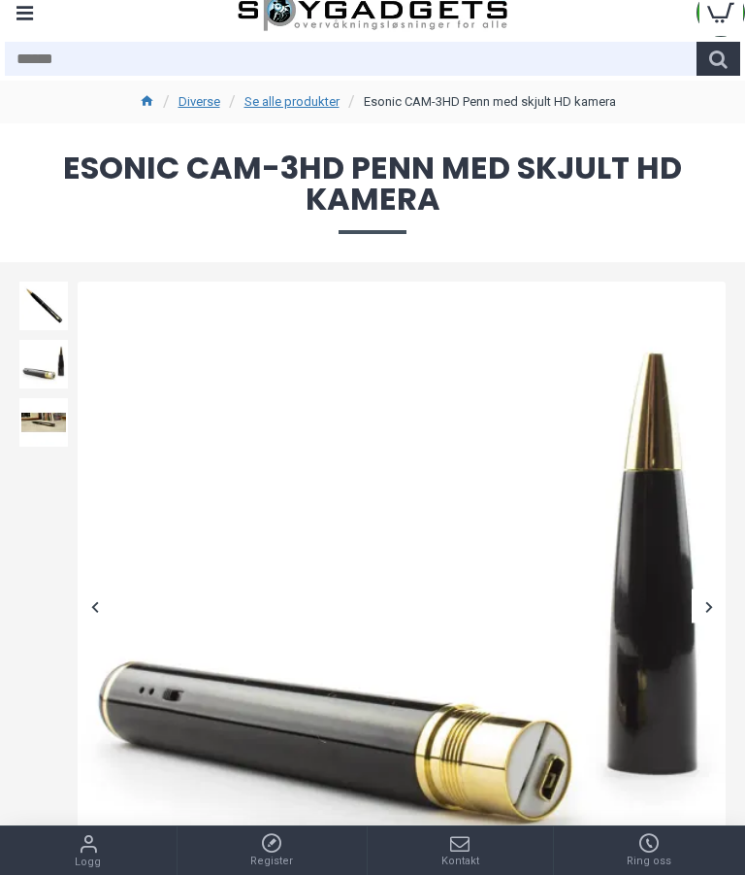
click at [694, 611] on div at bounding box center [709, 606] width 34 height 34
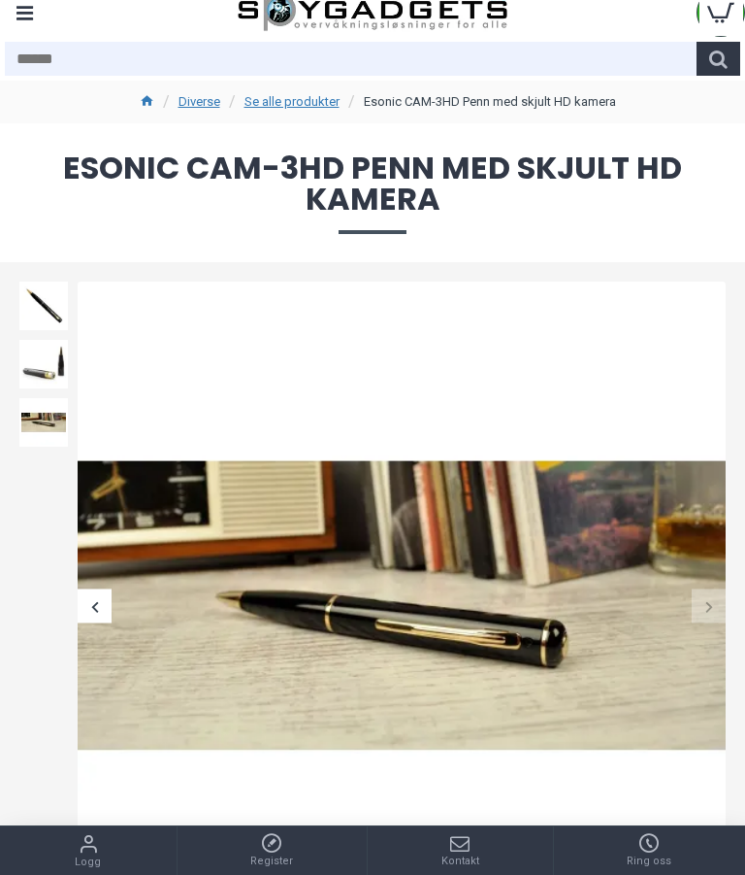
click at [100, 605] on div at bounding box center [95, 606] width 34 height 34
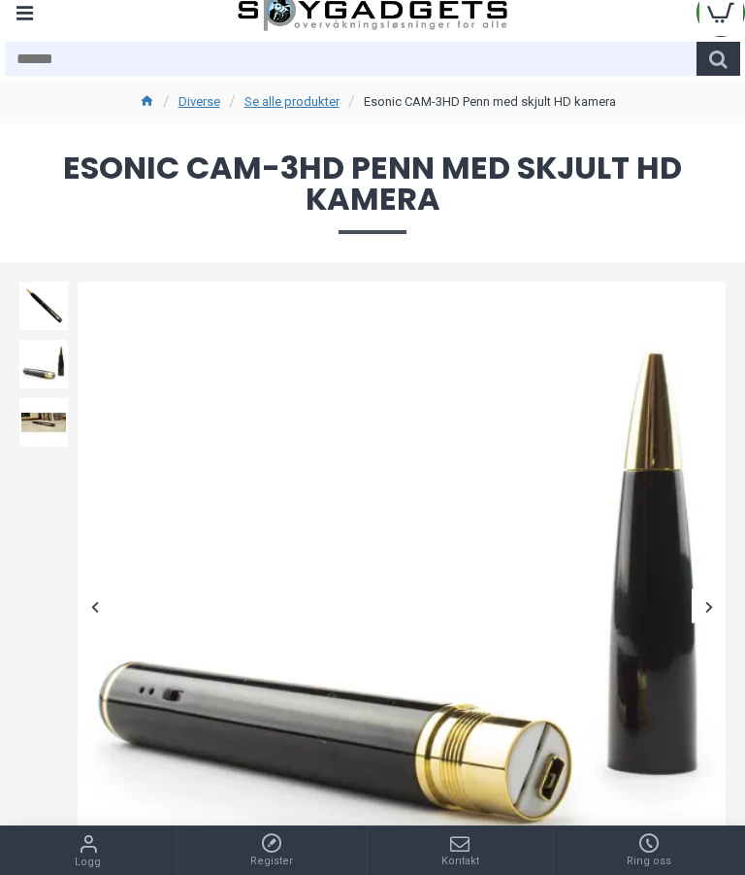
scroll to position [0, 0]
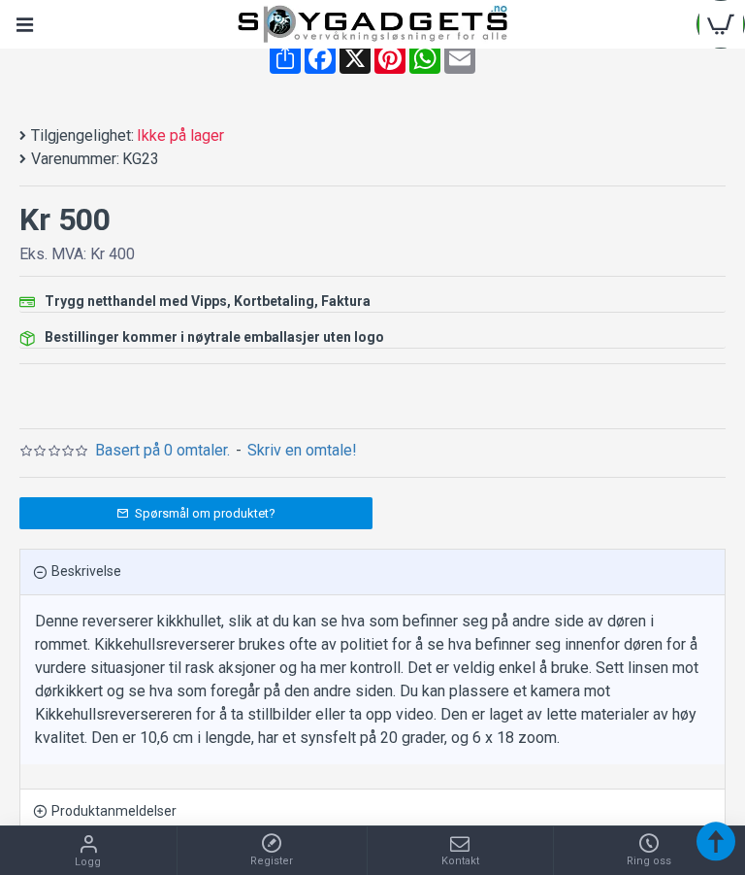
scroll to position [880, 0]
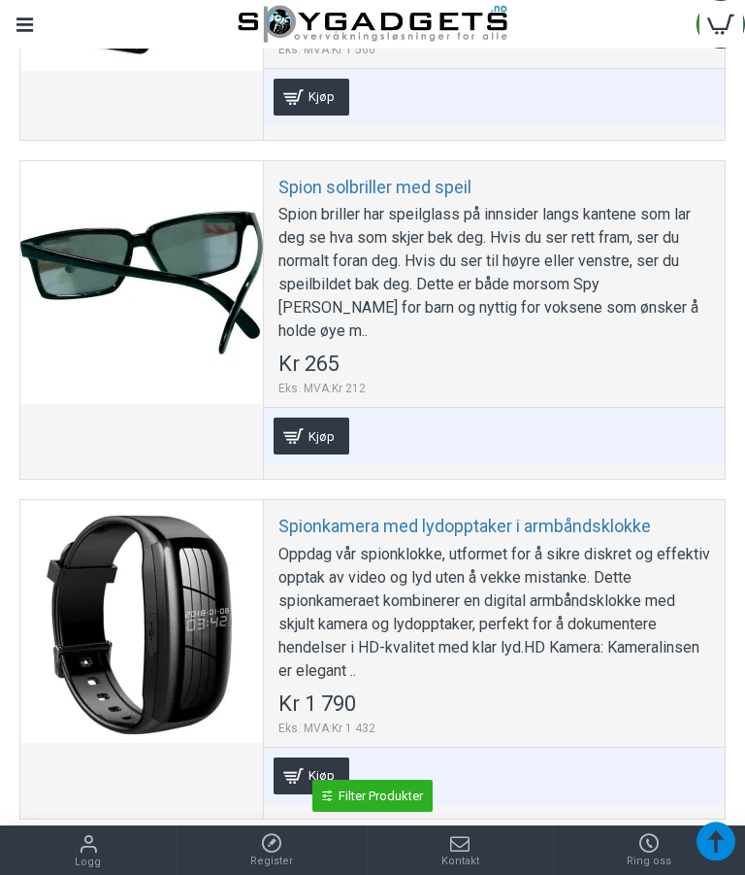
scroll to position [16352, 0]
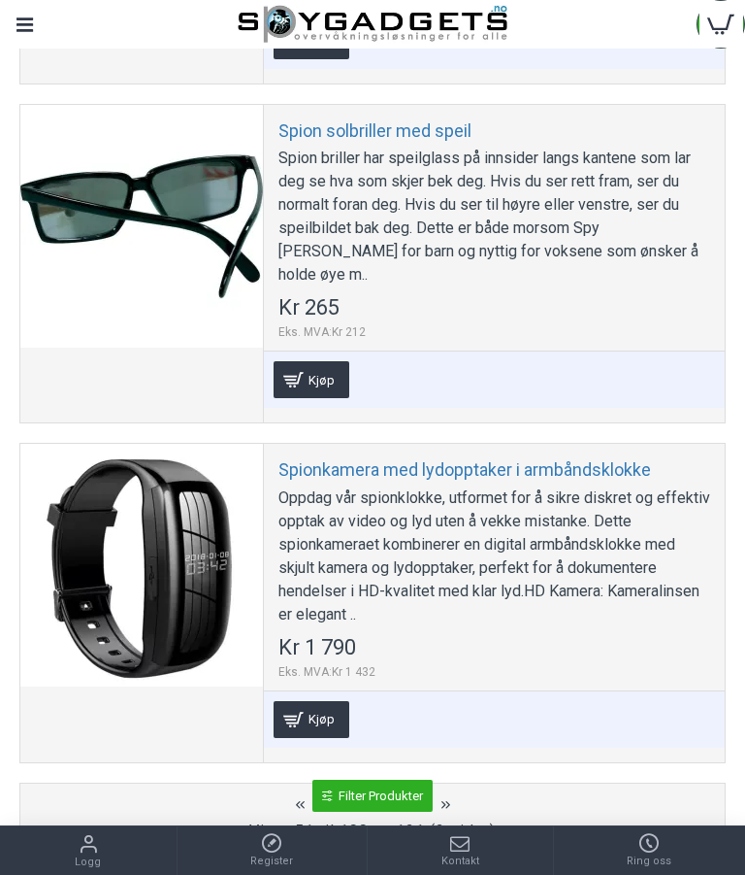
click at [321, 142] on link "Spion solbriller med speil" at bounding box center [375, 130] width 193 height 22
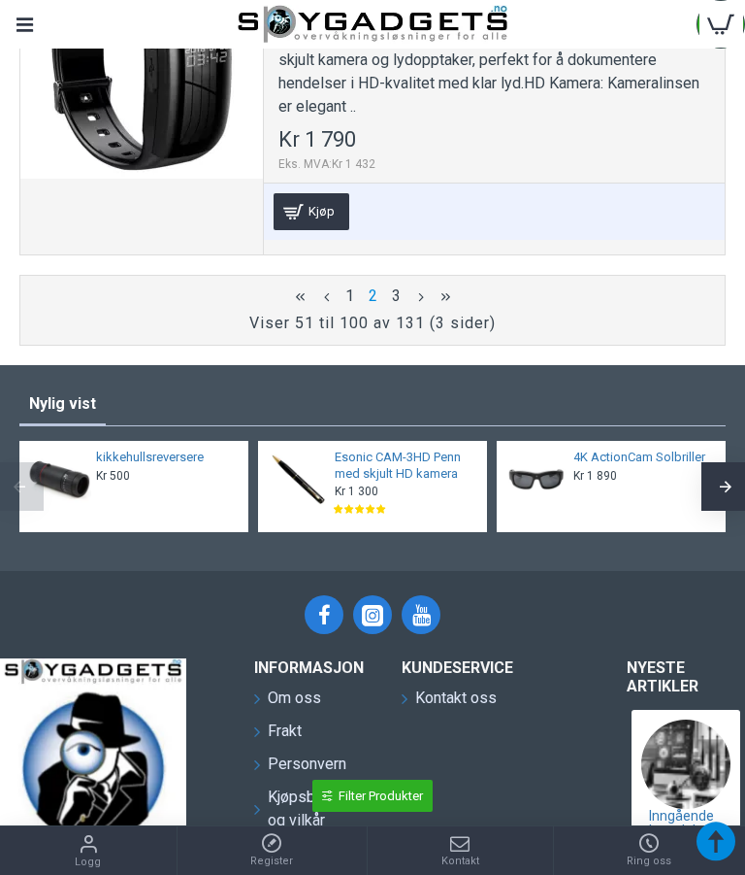
scroll to position [16839, 0]
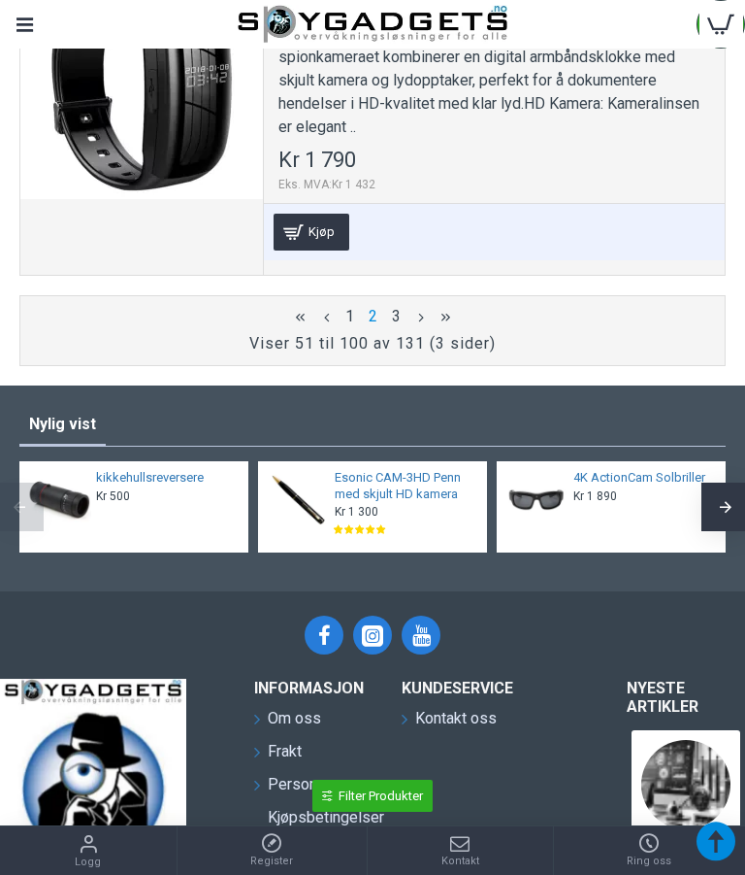
click at [399, 327] on link "3" at bounding box center [397, 316] width 16 height 21
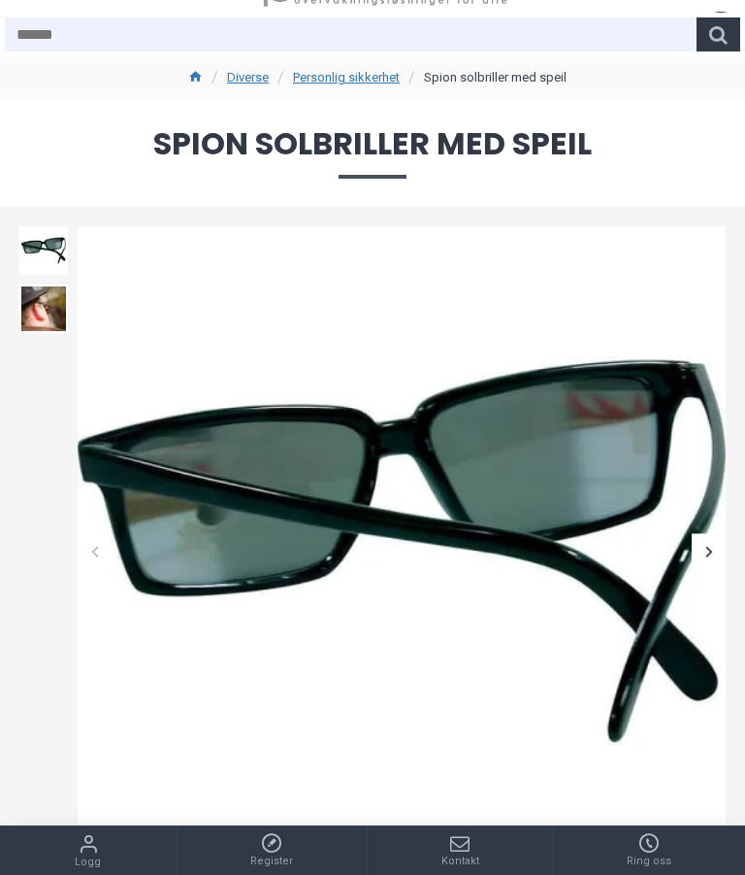
click at [711, 537] on div at bounding box center [709, 551] width 34 height 34
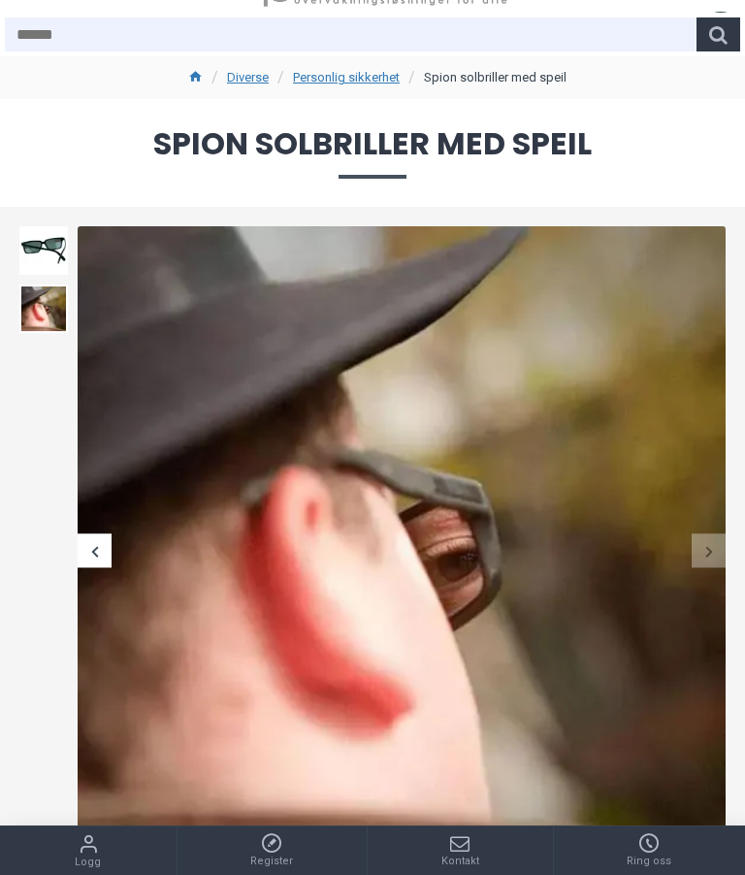
click at [706, 539] on div at bounding box center [709, 551] width 34 height 34
click at [705, 550] on div at bounding box center [709, 551] width 34 height 34
click at [691, 563] on img at bounding box center [402, 550] width 648 height 648
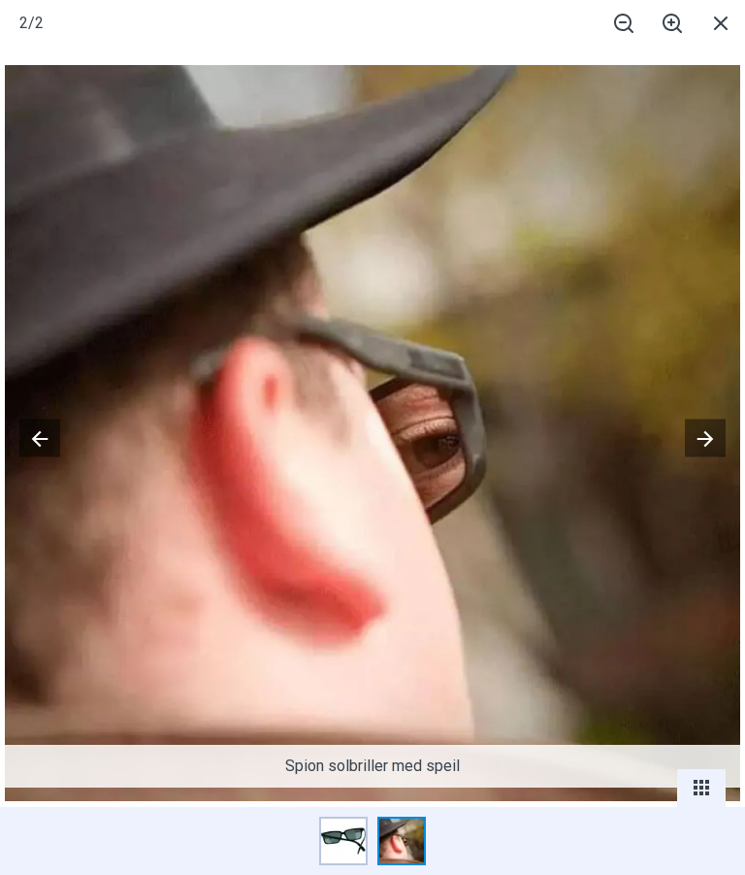
click at [708, 437] on button at bounding box center [705, 437] width 41 height 38
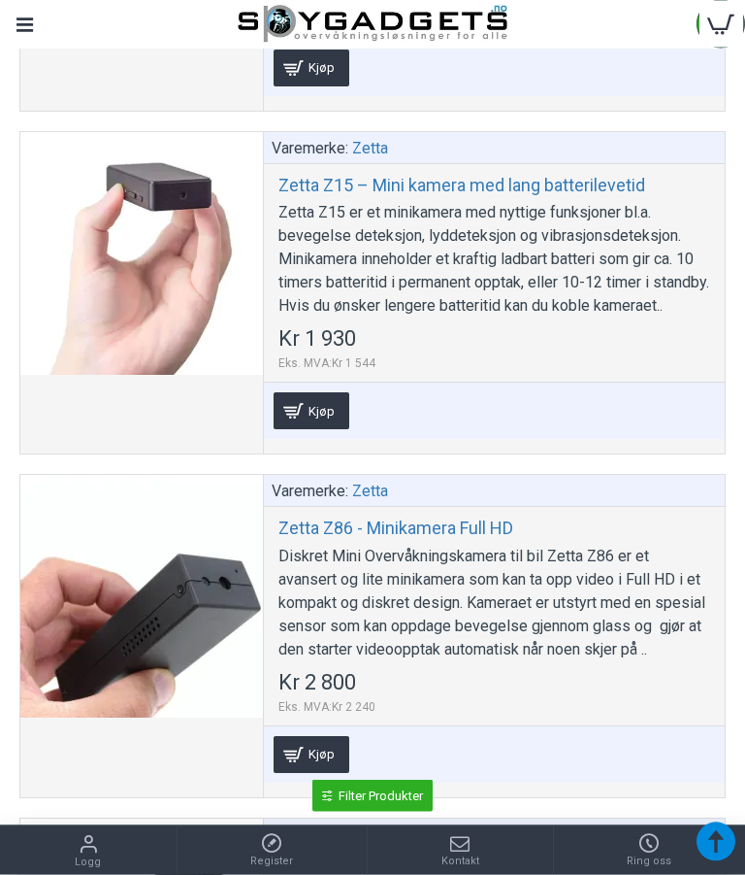
scroll to position [7758, 0]
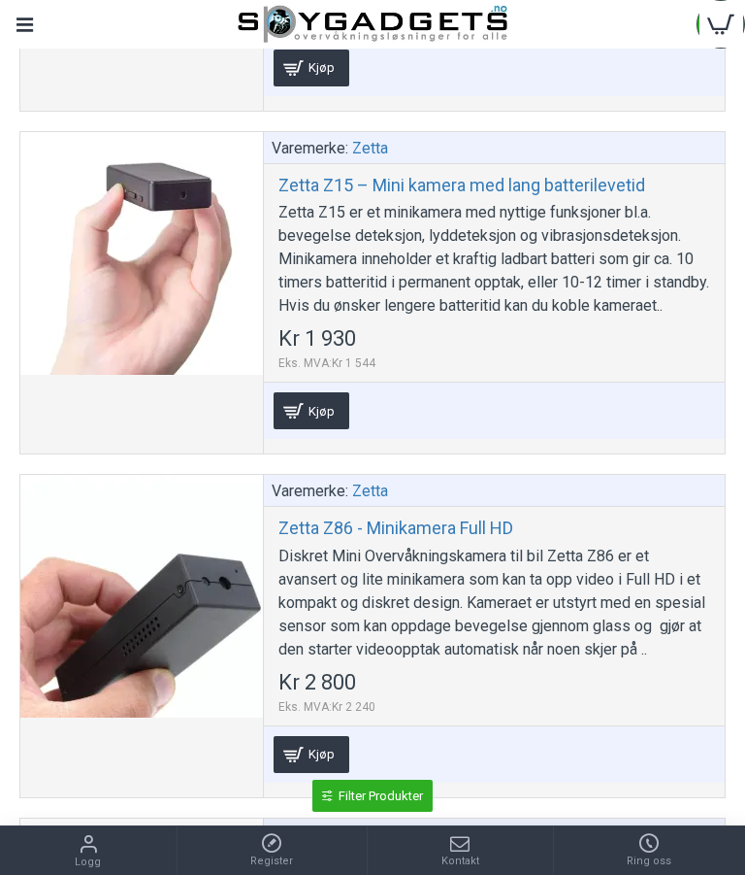
click at [323, 317] on div "Zetta Z15 er et minikamera med nyttige funksjoner bl.a. bevegelse deteksjon, ly…" at bounding box center [495, 259] width 432 height 116
click at [128, 362] on div at bounding box center [141, 253] width 243 height 243
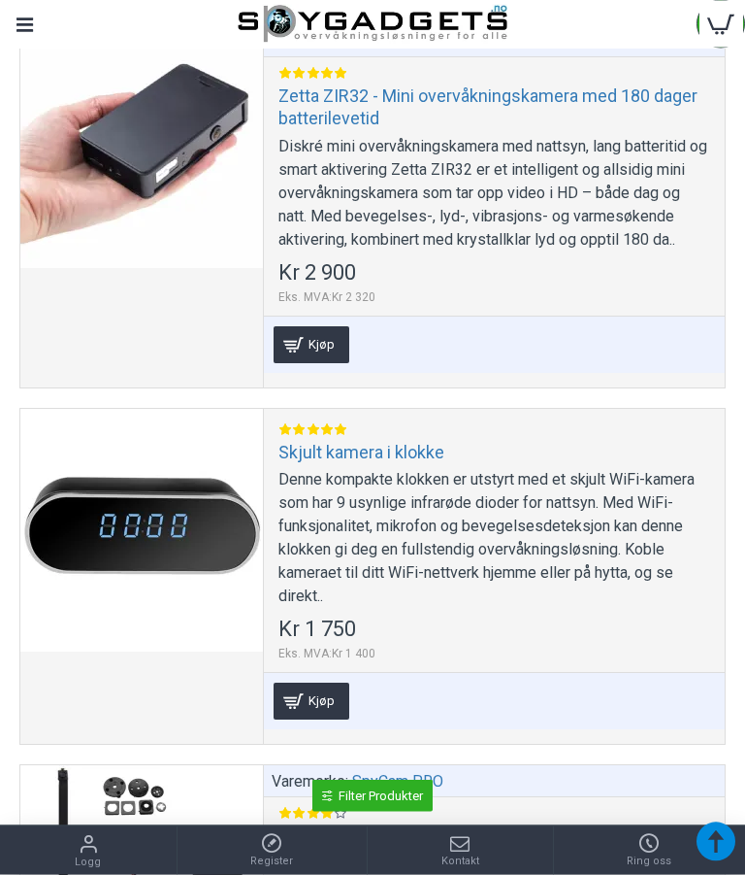
scroll to position [8518, 0]
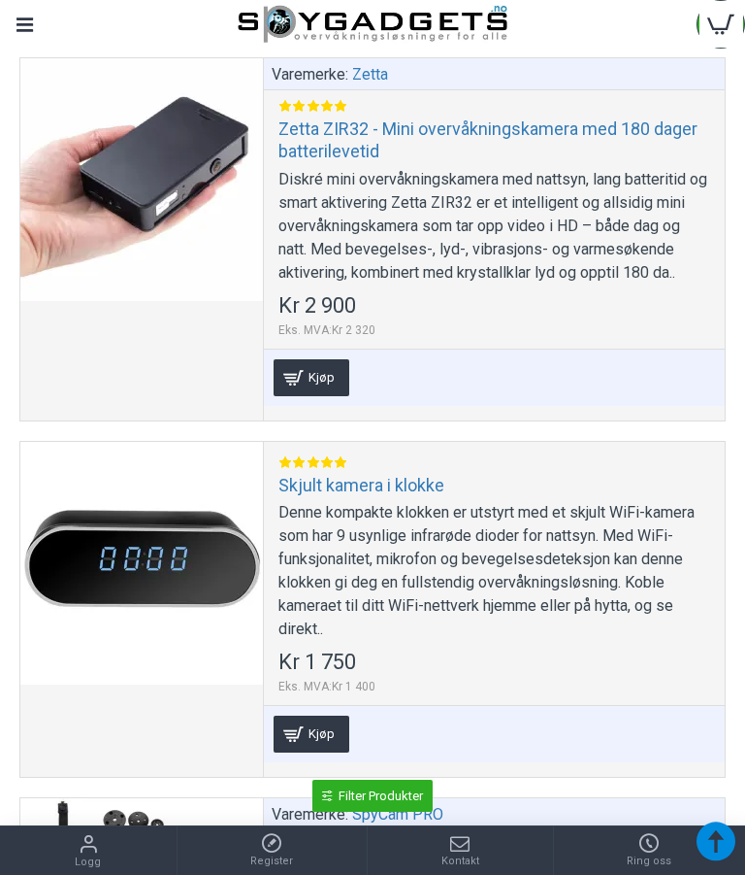
click at [32, 20] on div "Menu" at bounding box center [24, 24] width 49 height 49
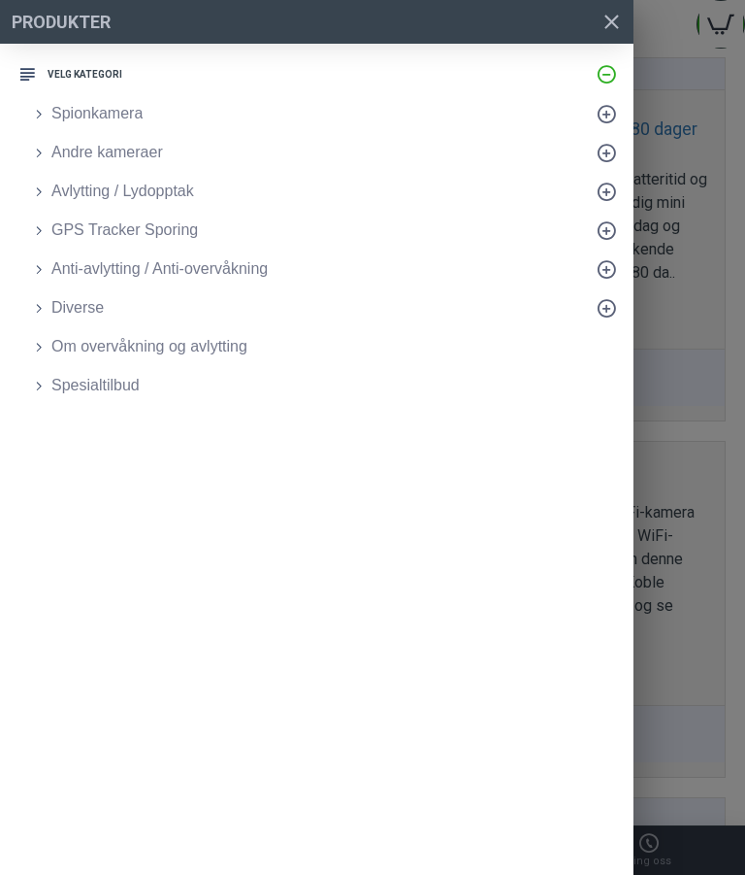
click at [15, 56] on ul "Produkter Velg Kategori Spionkamera Kameramodul Klokke med kamera Røykvarsler m…" at bounding box center [317, 229] width 634 height 371
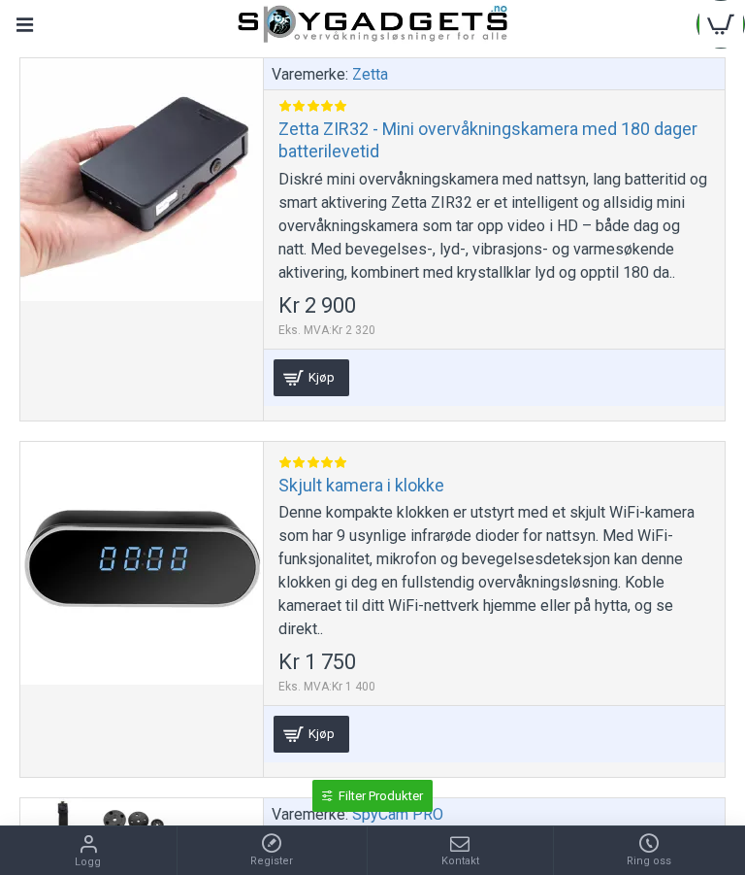
click at [712, 373] on div "Varemerke: Zetta Zetta ZIR32 - Mini overvåkningskamera med 180 dager batterilev…" at bounding box center [494, 239] width 462 height 362
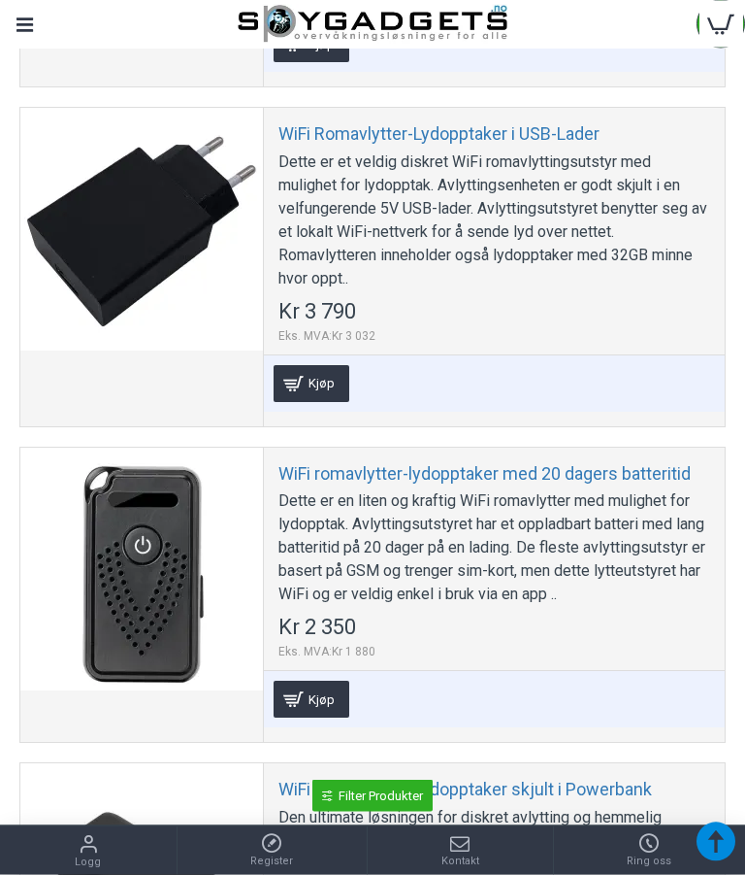
scroll to position [6449, 0]
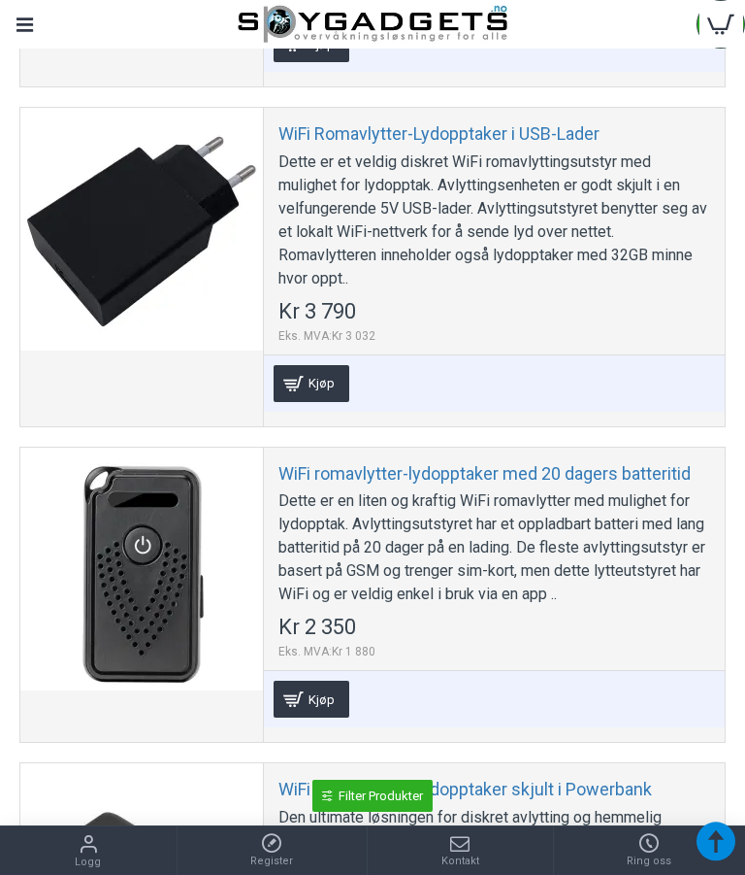
click at [35, 30] on div "Menu" at bounding box center [24, 24] width 49 height 49
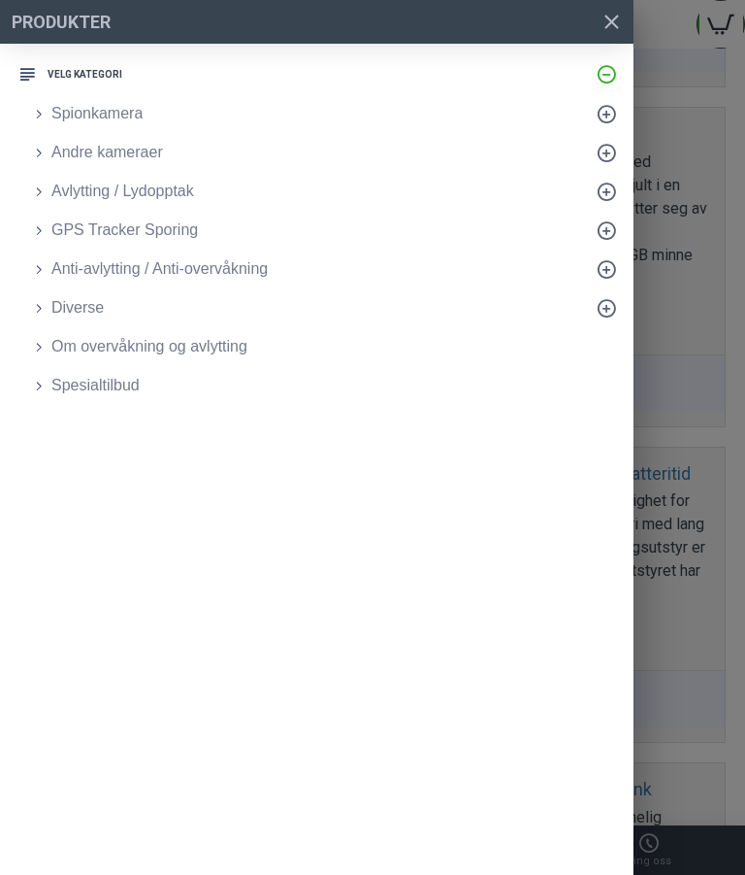
click at [135, 349] on span "Om overvåkning og avlytting" at bounding box center [149, 346] width 196 height 23
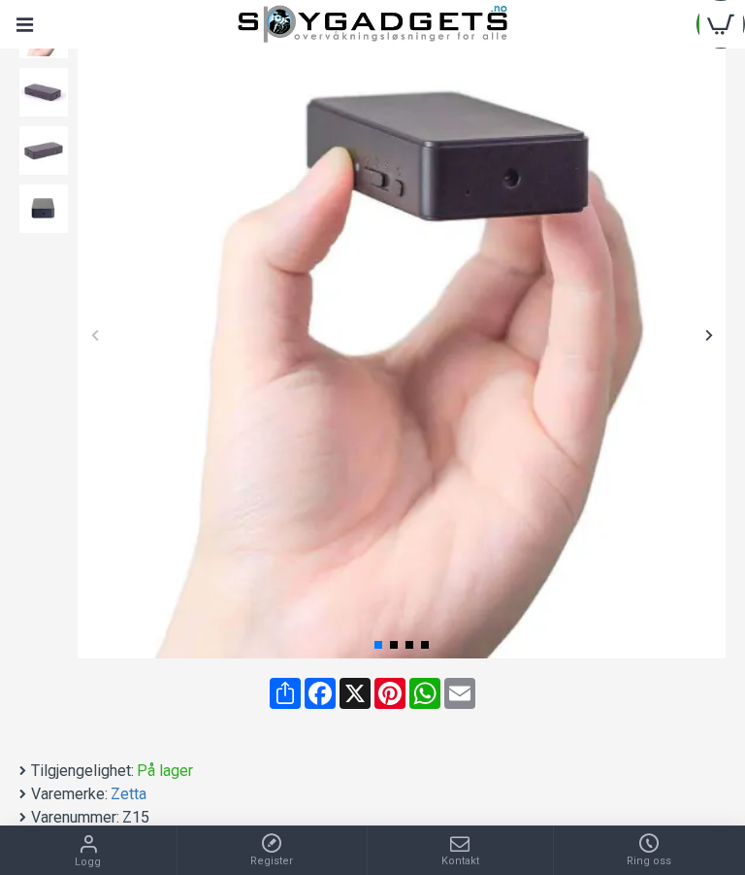
scroll to position [264, 0]
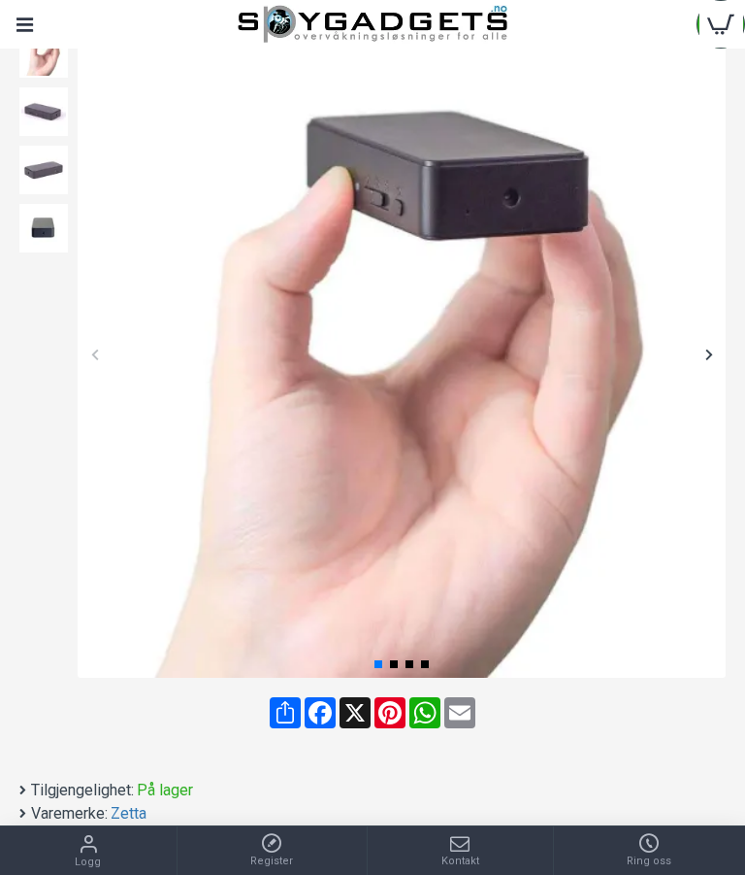
click at [698, 356] on div at bounding box center [709, 354] width 34 height 34
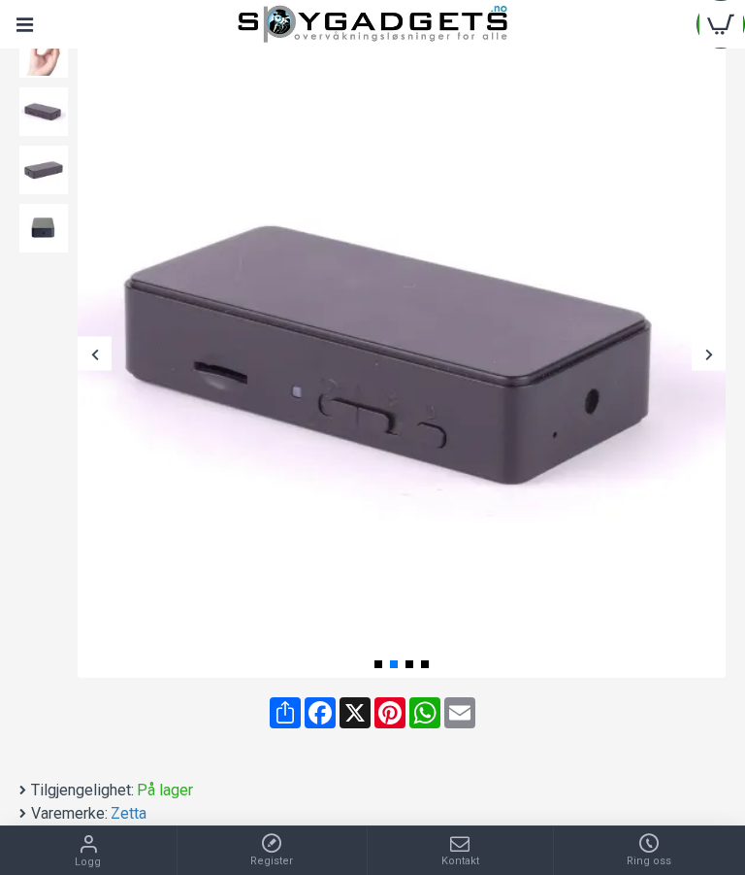
click at [708, 356] on div at bounding box center [709, 354] width 34 height 34
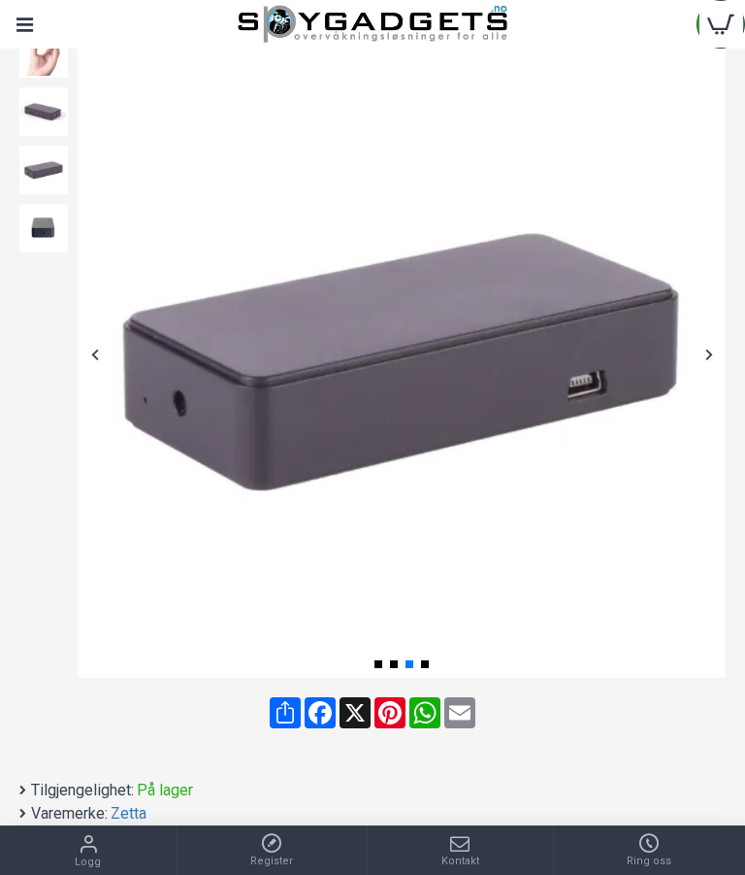
click at [707, 357] on div at bounding box center [709, 354] width 34 height 34
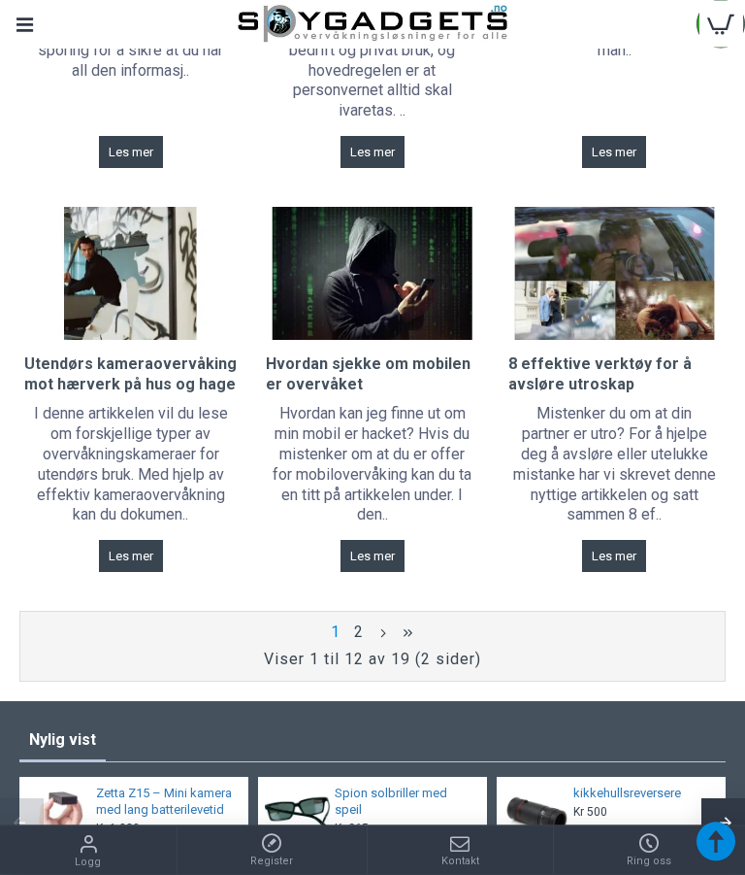
scroll to position [1454, 0]
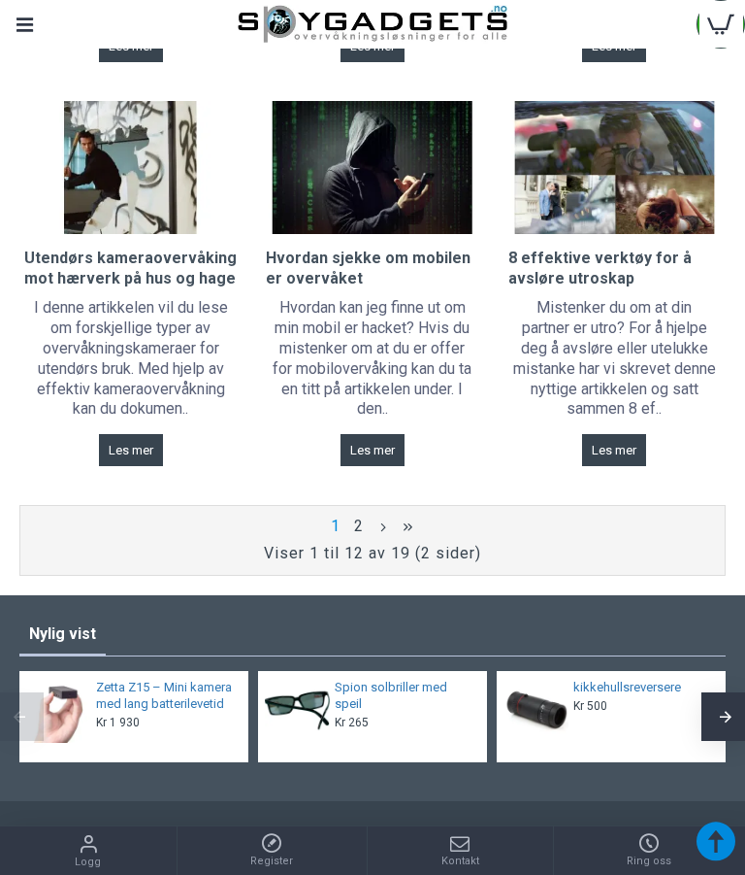
click at [361, 515] on link "2" at bounding box center [359, 525] width 16 height 21
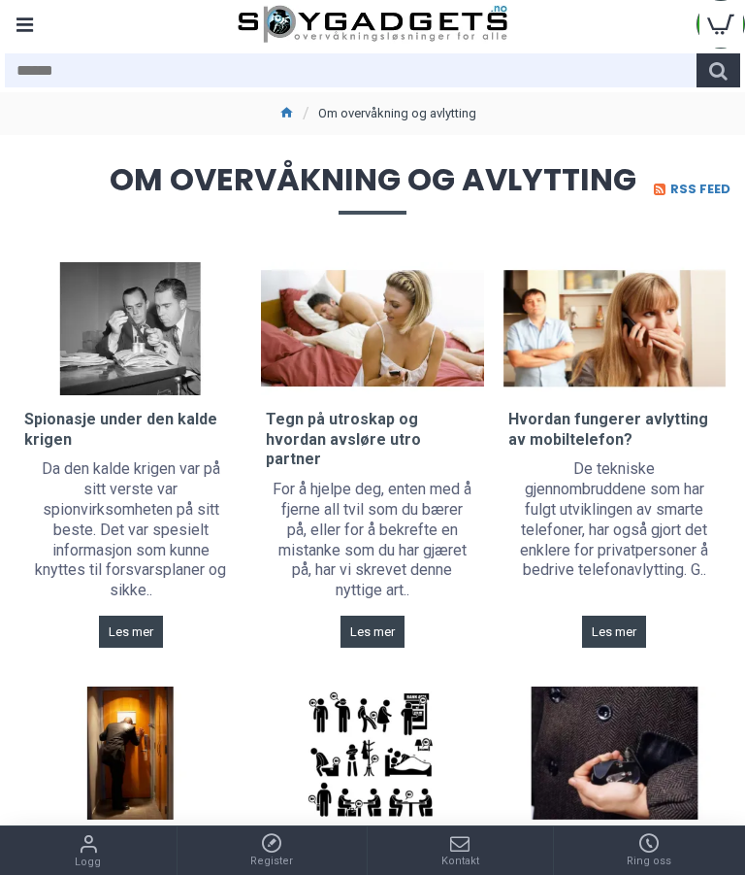
click at [656, 349] on link at bounding box center [615, 328] width 222 height 133
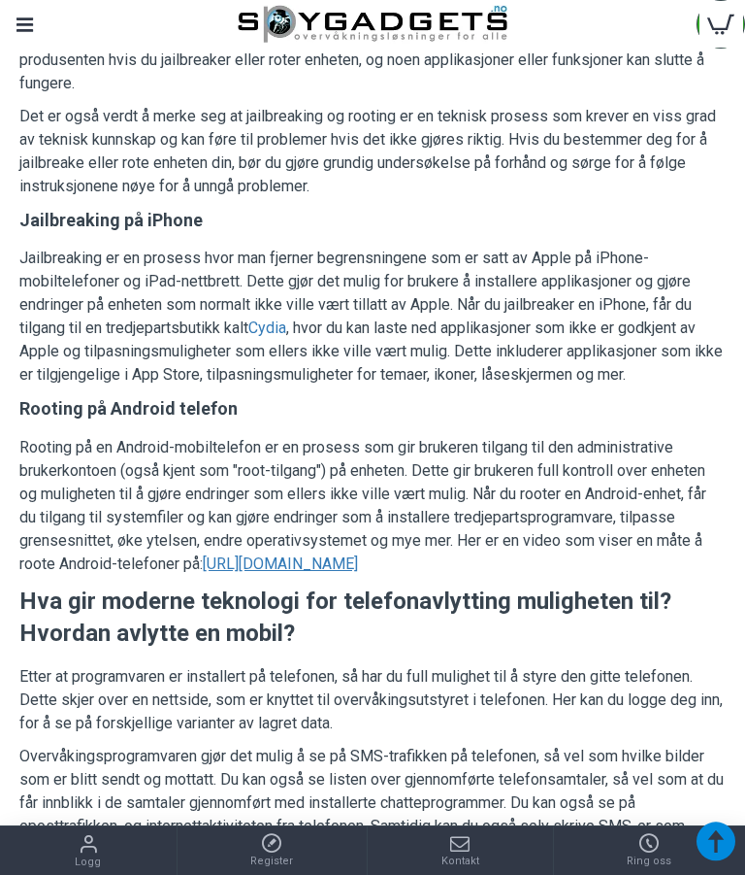
scroll to position [1472, 0]
